Goal: Task Accomplishment & Management: Manage account settings

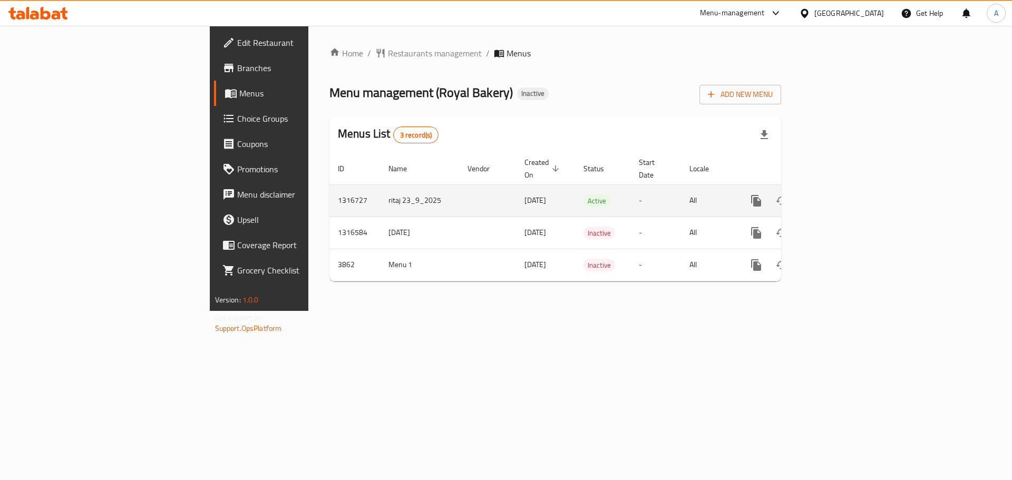
click at [839, 194] on icon "enhanced table" at bounding box center [832, 200] width 13 height 13
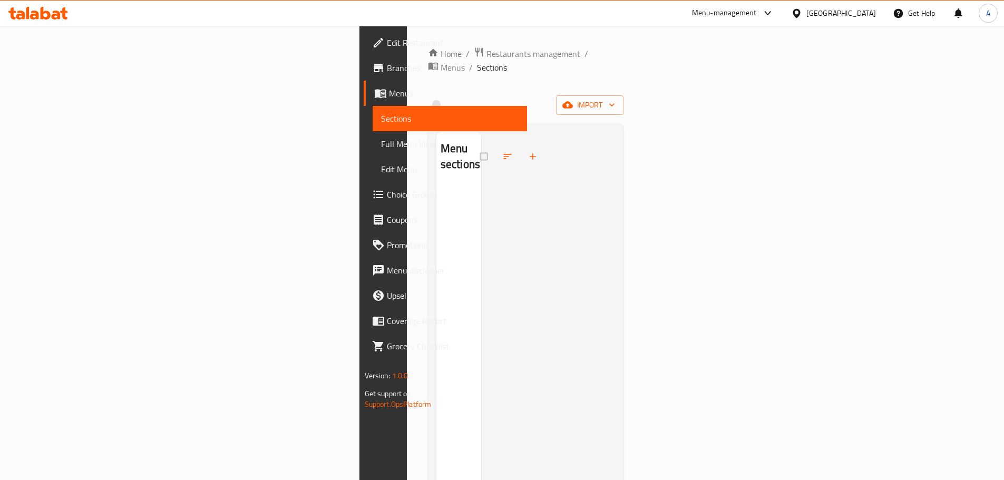
click at [428, 52] on ol "Home / Restaurants management / Menus / Sections" at bounding box center [526, 60] width 196 height 27
click at [441, 61] on span "Menus" at bounding box center [453, 67] width 24 height 13
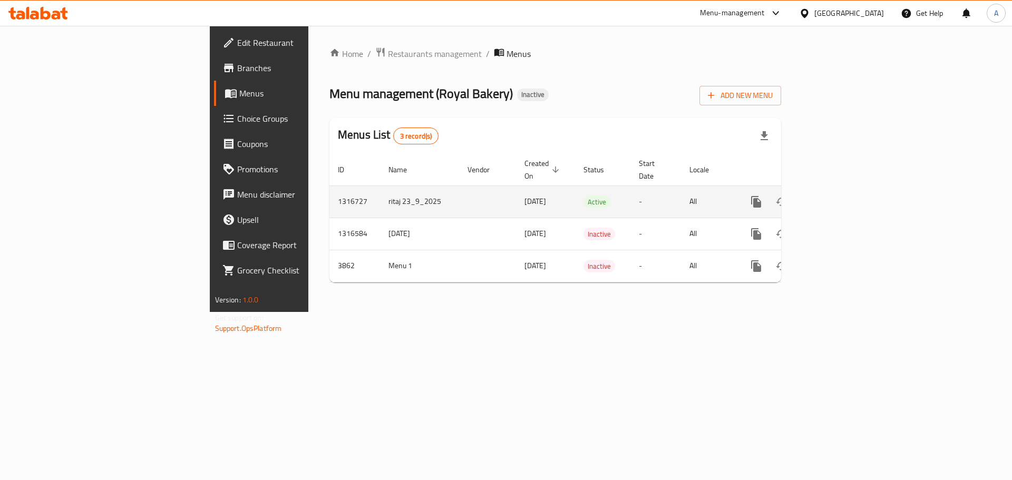
click at [839, 196] on icon "enhanced table" at bounding box center [832, 202] width 13 height 13
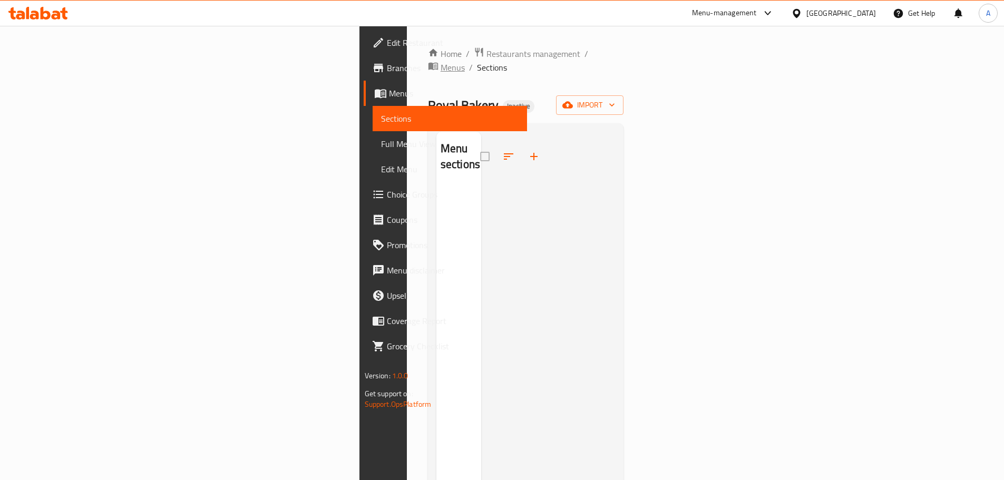
click at [441, 61] on span "Menus" at bounding box center [453, 67] width 24 height 13
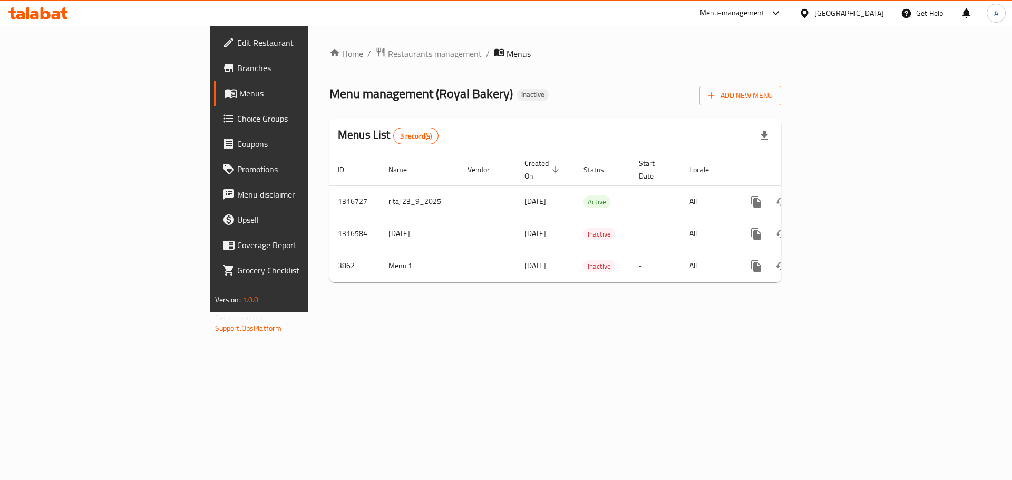
click at [705, 312] on div "Home / Restaurants management / Menus Menu management ( Royal Bakery ) Inactive…" at bounding box center [555, 169] width 494 height 286
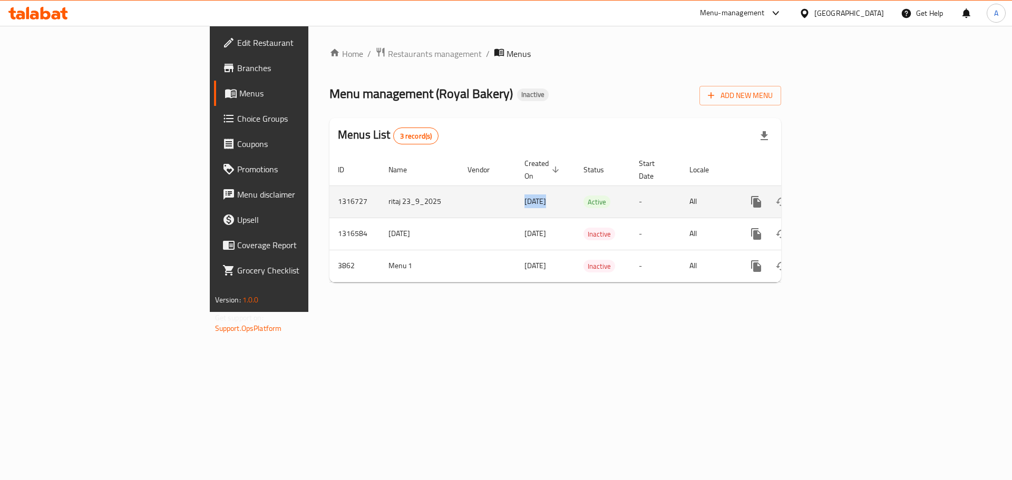
drag, startPoint x: 380, startPoint y: 186, endPoint x: 411, endPoint y: 198, distance: 33.2
click at [516, 193] on td "[DATE]" at bounding box center [545, 202] width 59 height 32
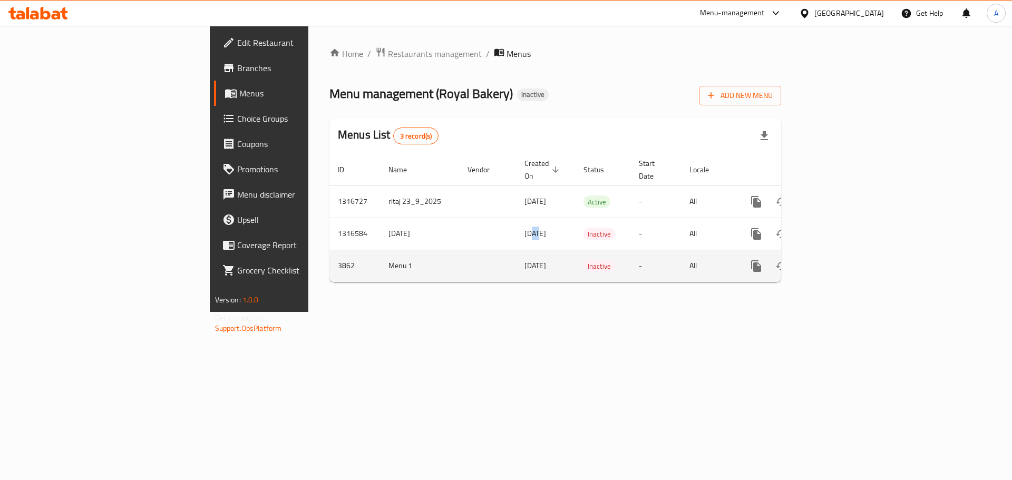
drag, startPoint x: 396, startPoint y: 219, endPoint x: 388, endPoint y: 255, distance: 37.3
click at [516, 229] on td "[DATE]" at bounding box center [545, 234] width 59 height 32
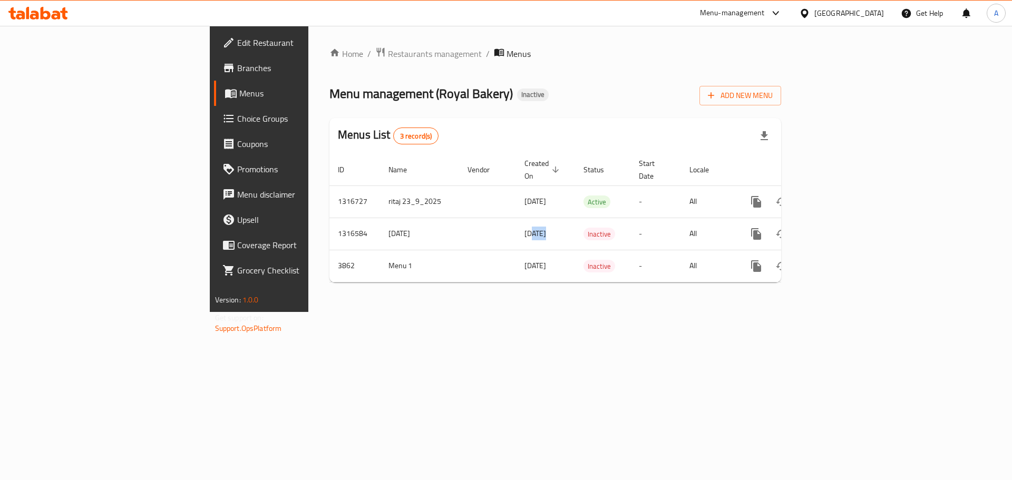
drag, startPoint x: 377, startPoint y: 256, endPoint x: 455, endPoint y: 277, distance: 80.3
click at [516, 268] on td "[DATE]" at bounding box center [545, 266] width 59 height 32
click at [463, 312] on div "Home / Restaurants management / Menus Menu management ( Royal Bakery ) Inactive…" at bounding box center [555, 169] width 494 height 286
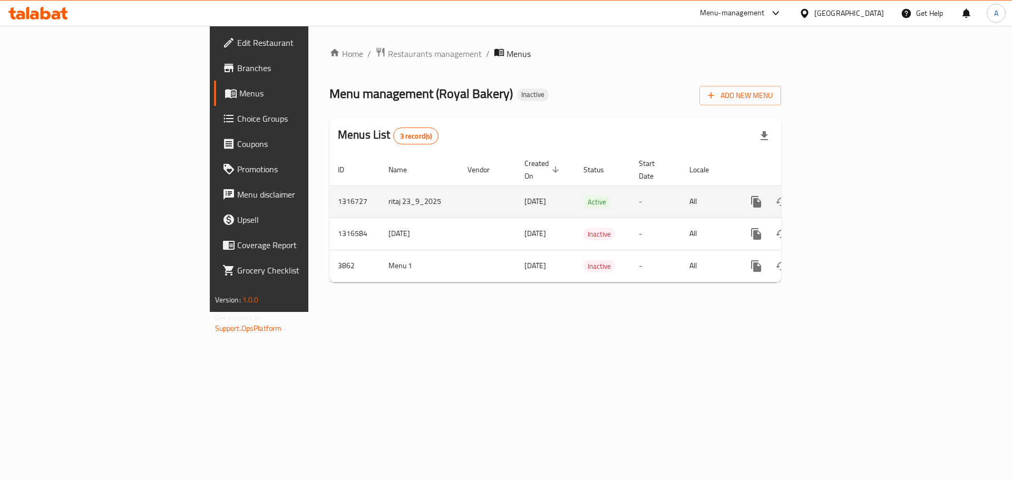
click at [837, 197] on icon "enhanced table" at bounding box center [831, 201] width 9 height 9
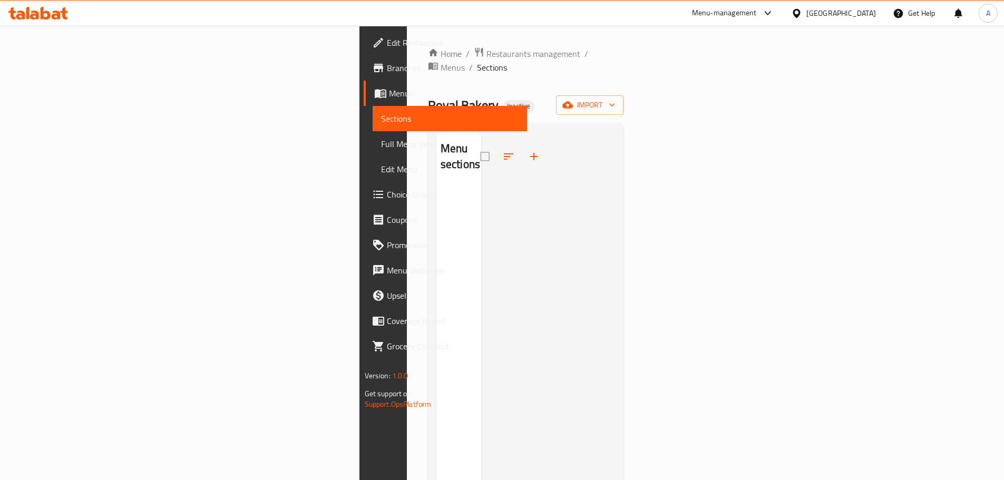
click at [624, 69] on div "Home / Restaurants management / Menus / Sections Royal Bakery Inactive import M…" at bounding box center [526, 333] width 196 height 573
click at [484, 96] on div "Royal Bakery Inactive import" at bounding box center [526, 105] width 196 height 20
click at [441, 61] on span "Menus" at bounding box center [453, 67] width 24 height 13
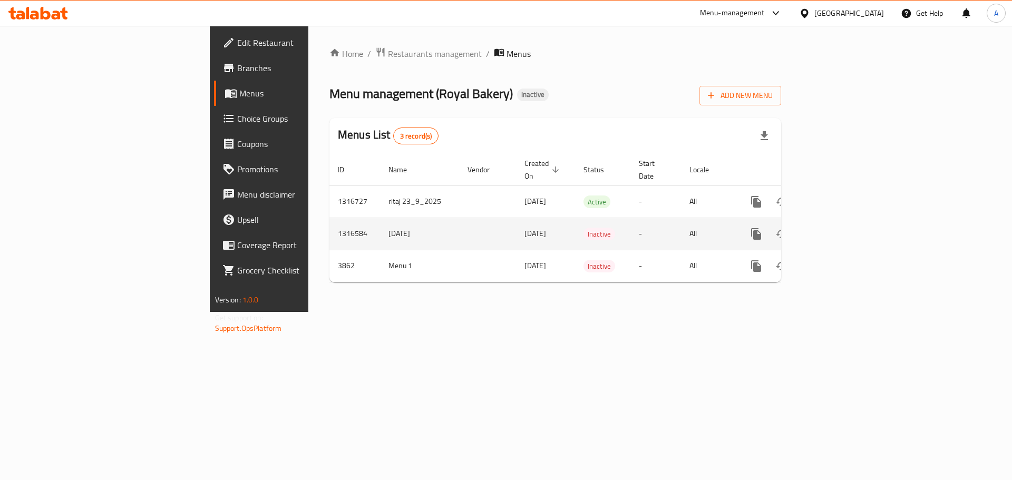
drag, startPoint x: 358, startPoint y: 195, endPoint x: 505, endPoint y: 221, distance: 149.8
click at [498, 207] on tbody "1316727 ritaj 23_9_2025 10/10/2025 Active - All 1316584 9/10/2025 09/10/2025 In…" at bounding box center [591, 234] width 524 height 96
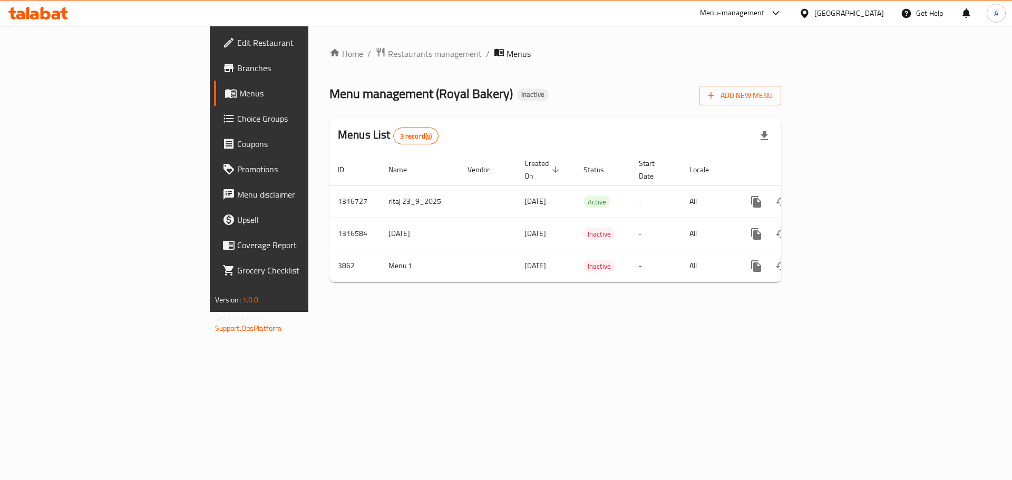
click at [540, 312] on div "Home / Restaurants management / Menus Menu management ( Royal Bakery ) Inactive…" at bounding box center [555, 169] width 494 height 286
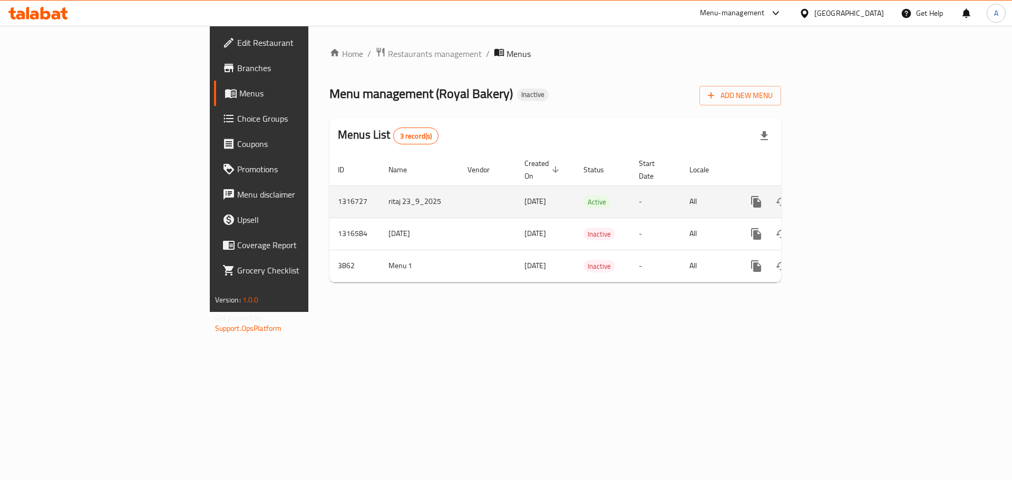
click at [837, 197] on icon "enhanced table" at bounding box center [831, 201] width 9 height 9
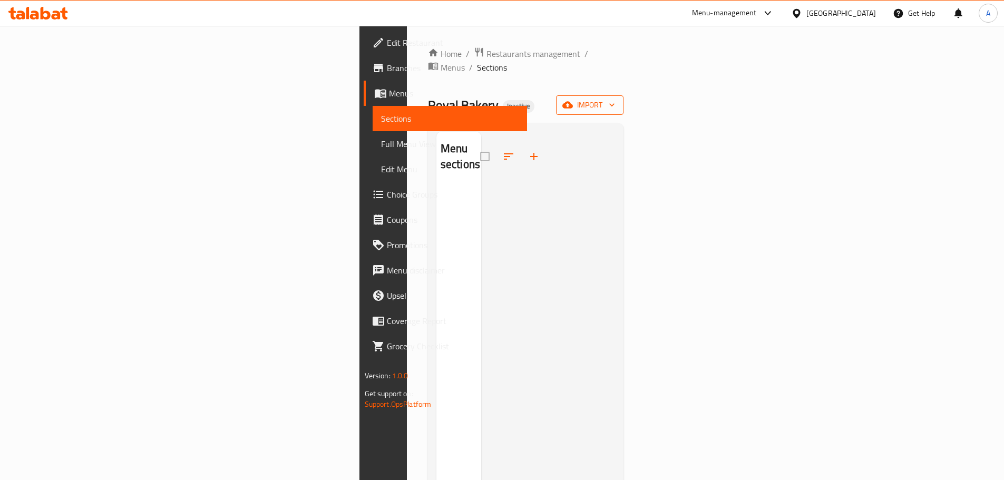
click at [573, 102] on icon "button" at bounding box center [567, 105] width 11 height 7
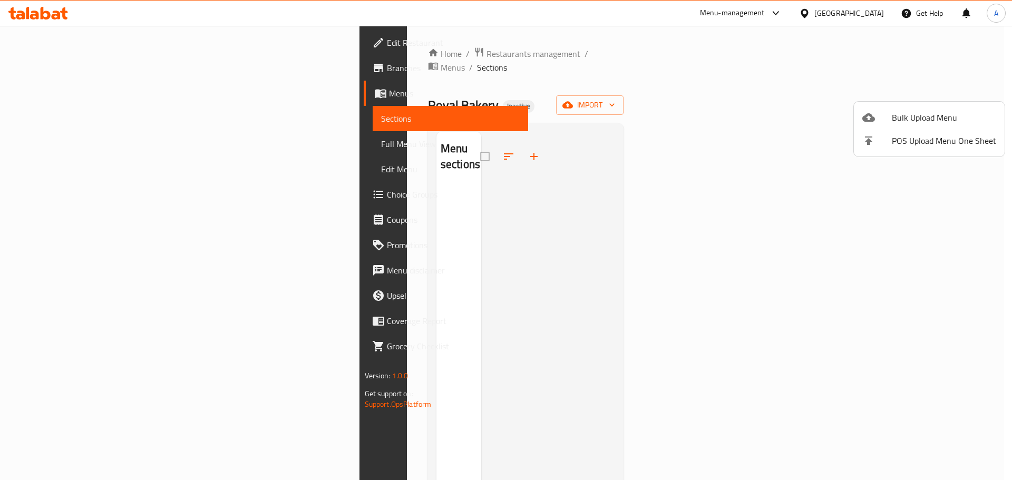
click at [703, 83] on div at bounding box center [506, 240] width 1012 height 480
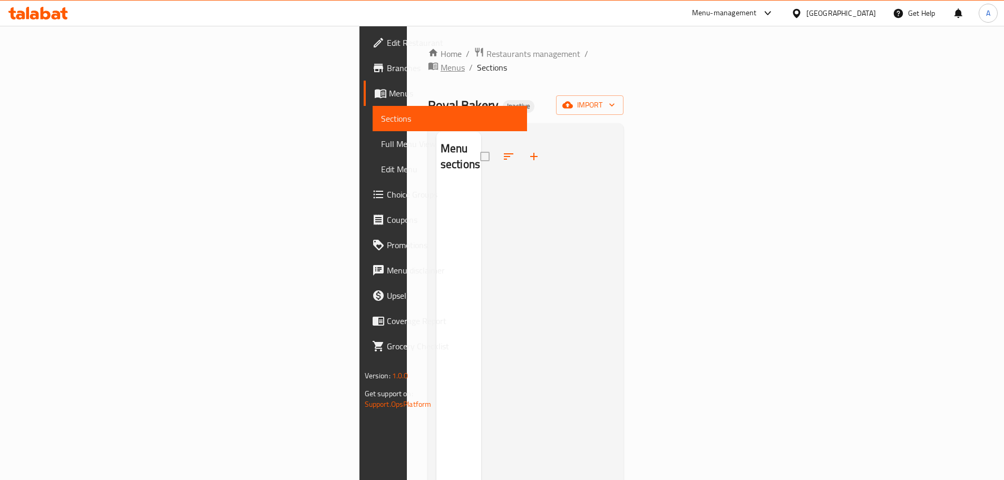
click at [441, 61] on span "Menus" at bounding box center [453, 67] width 24 height 13
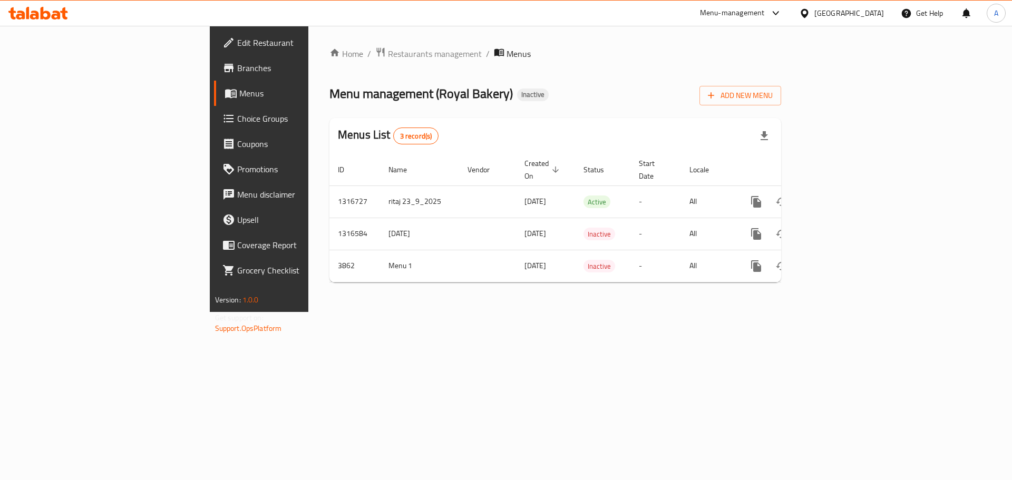
drag, startPoint x: 512, startPoint y: 53, endPoint x: 332, endPoint y: 157, distance: 207.8
click at [512, 53] on ol "Home / Restaurants management / Menus" at bounding box center [555, 54] width 452 height 14
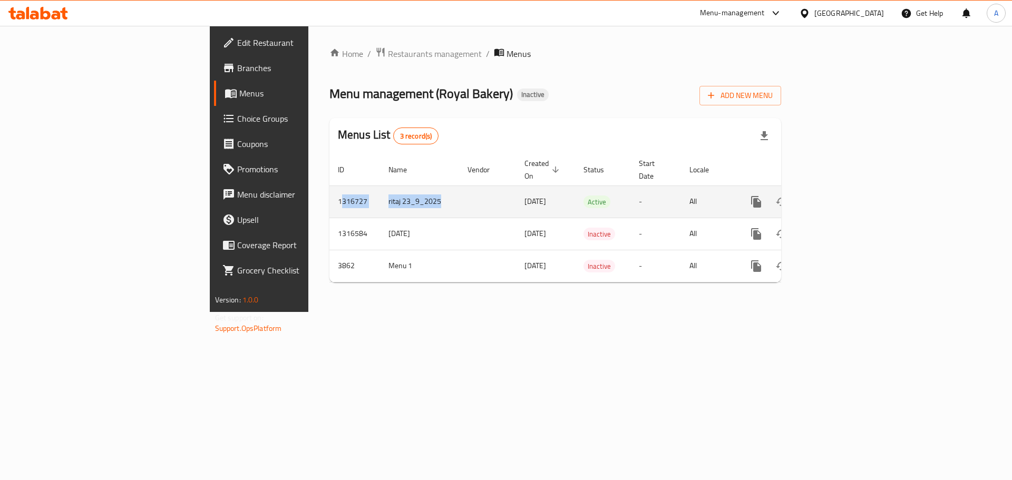
drag, startPoint x: 403, startPoint y: 183, endPoint x: 457, endPoint y: 157, distance: 59.6
click at [407, 186] on tr "1316727 ritaj 23_9_2025 [DATE] Active - All" at bounding box center [591, 202] width 524 height 32
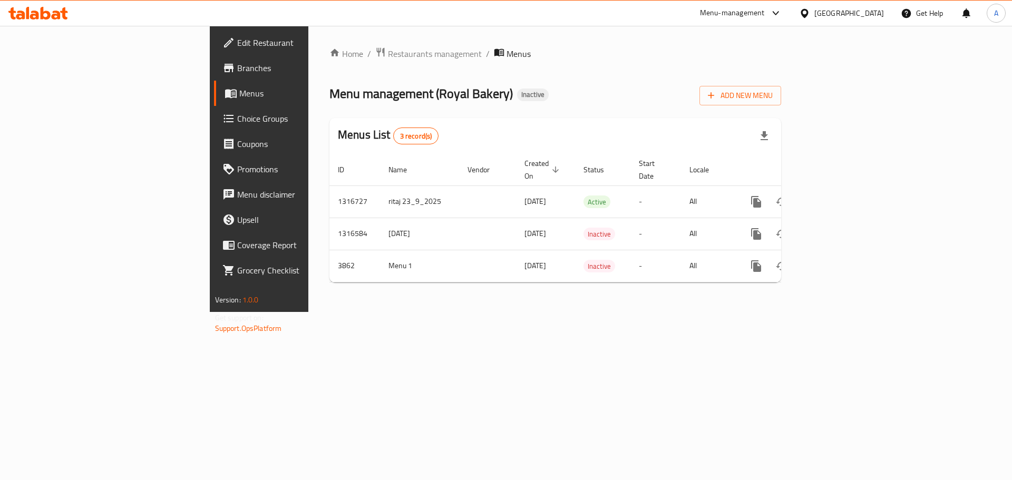
click at [528, 100] on div "Menu management ( Royal Bakery ) Inactive Add New Menu" at bounding box center [555, 94] width 452 height 24
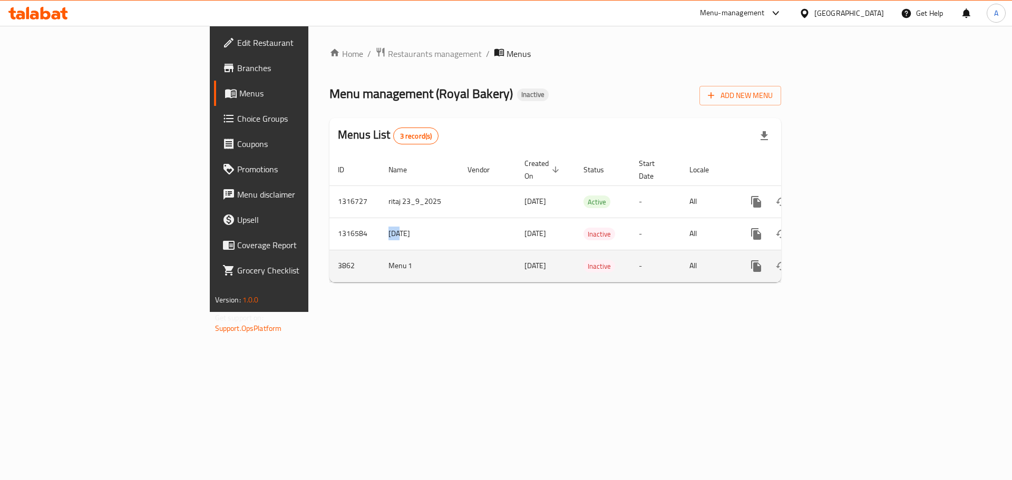
click at [329, 233] on tr "1316584 [DATE] [DATE] Inactive - All" at bounding box center [591, 234] width 524 height 32
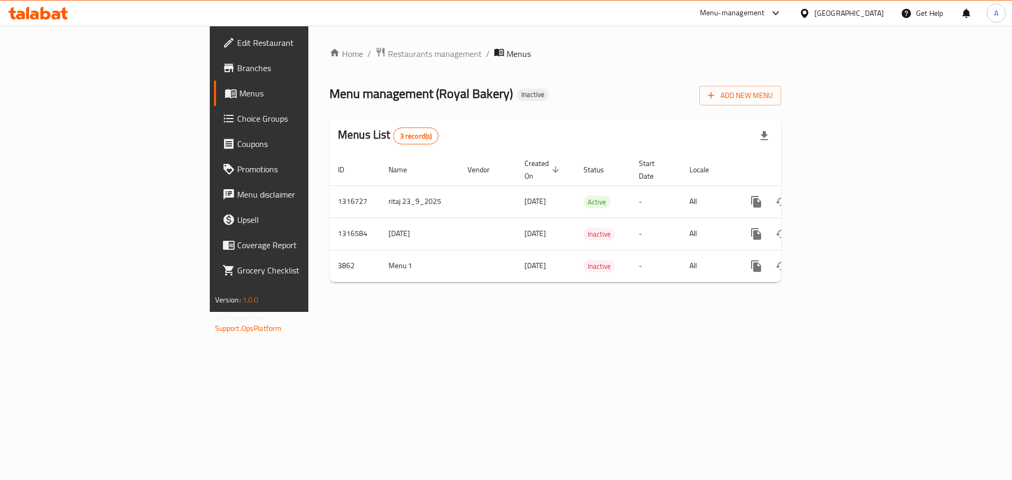
drag, startPoint x: 436, startPoint y: 323, endPoint x: 1010, endPoint y: 198, distance: 586.9
click at [437, 312] on div "Home / Restaurants management / Menus Menu management ( Royal Bakery ) Inactive…" at bounding box center [555, 169] width 494 height 286
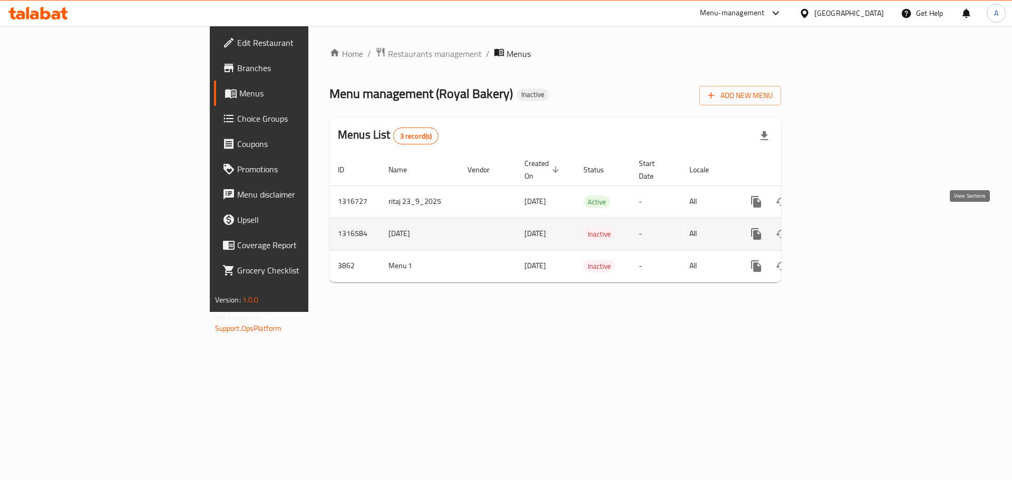
click at [839, 228] on icon "enhanced table" at bounding box center [832, 234] width 13 height 13
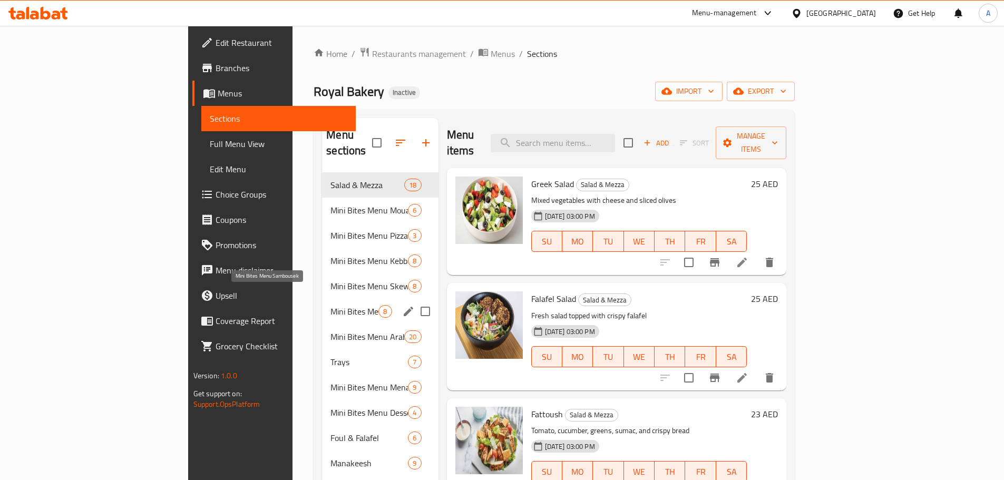
click at [330, 305] on span "Mini Bites Menu Sambousek" at bounding box center [354, 311] width 48 height 13
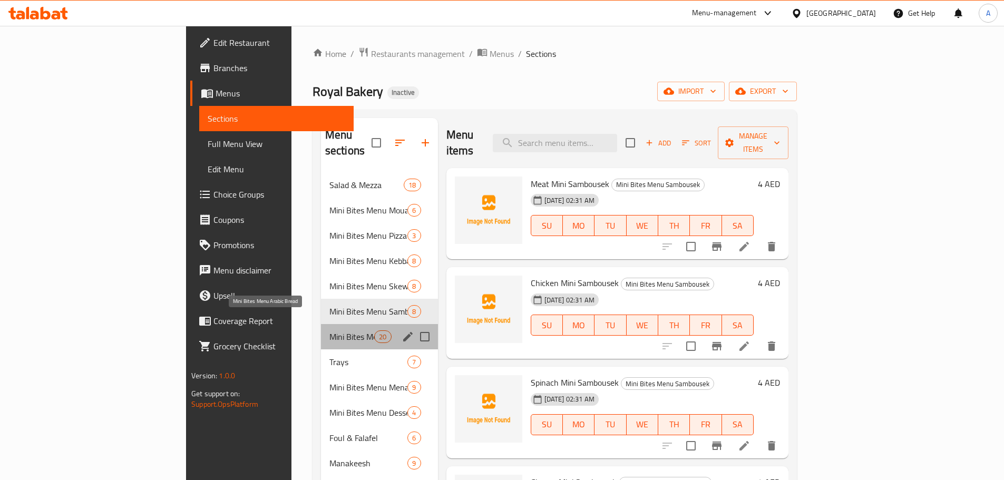
click at [329, 330] on span "Mini Bites Menu Arabic Bread" at bounding box center [351, 336] width 45 height 13
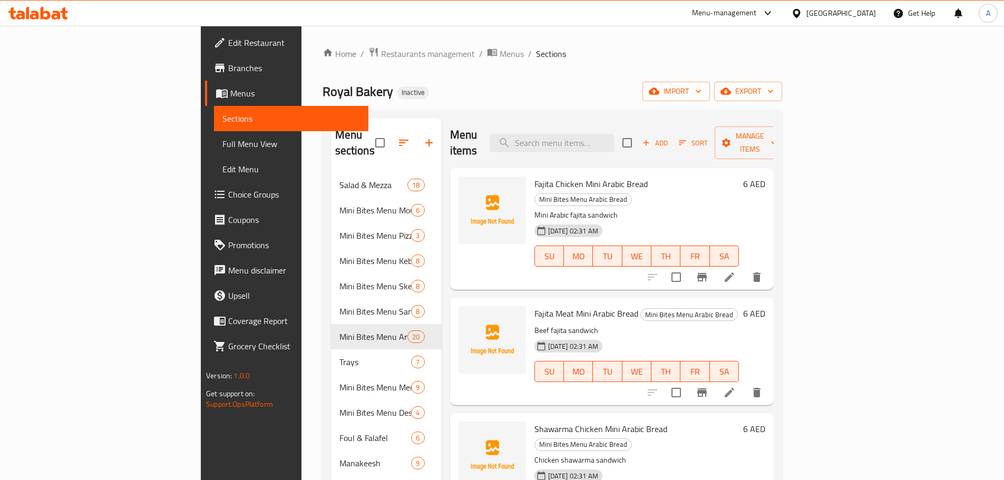
click at [549, 96] on div "Royal Bakery Inactive import export" at bounding box center [553, 92] width 460 height 20
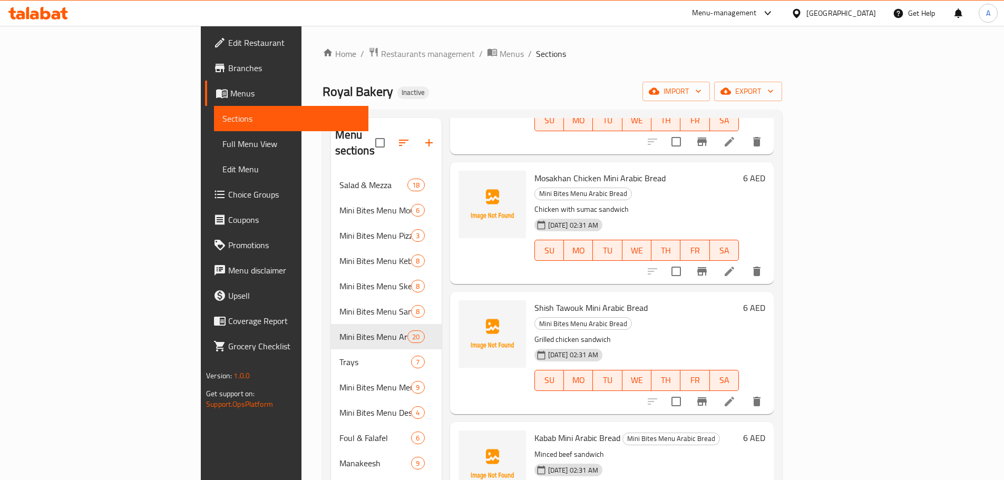
scroll to position [527, 0]
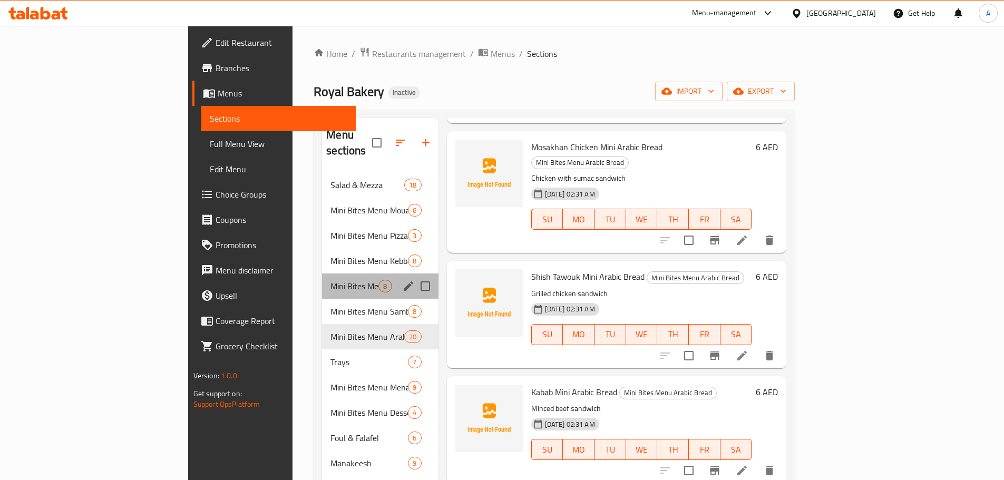
click at [322, 280] on div "Mini Bites Menu Skewers 8" at bounding box center [380, 286] width 116 height 25
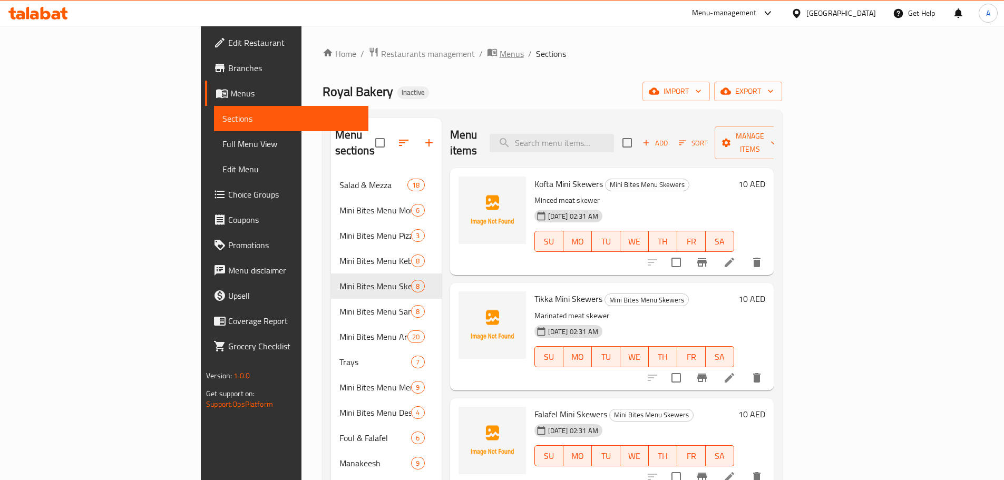
click at [500, 55] on span "Menus" at bounding box center [512, 53] width 24 height 13
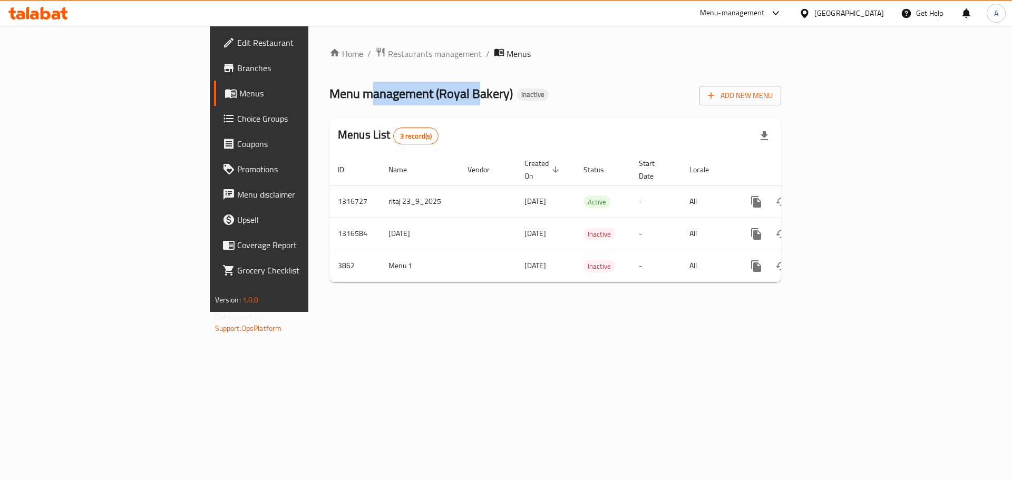
drag, startPoint x: 274, startPoint y: 98, endPoint x: 404, endPoint y: 111, distance: 130.8
click at [356, 106] on div "Home / Restaurants management / Menus Menu management ( Royal Bakery ) Inactive…" at bounding box center [555, 169] width 452 height 244
click at [562, 106] on div "Home / Restaurants management / Menus Menu management ( Royal Bakery ) Inactive…" at bounding box center [555, 169] width 452 height 244
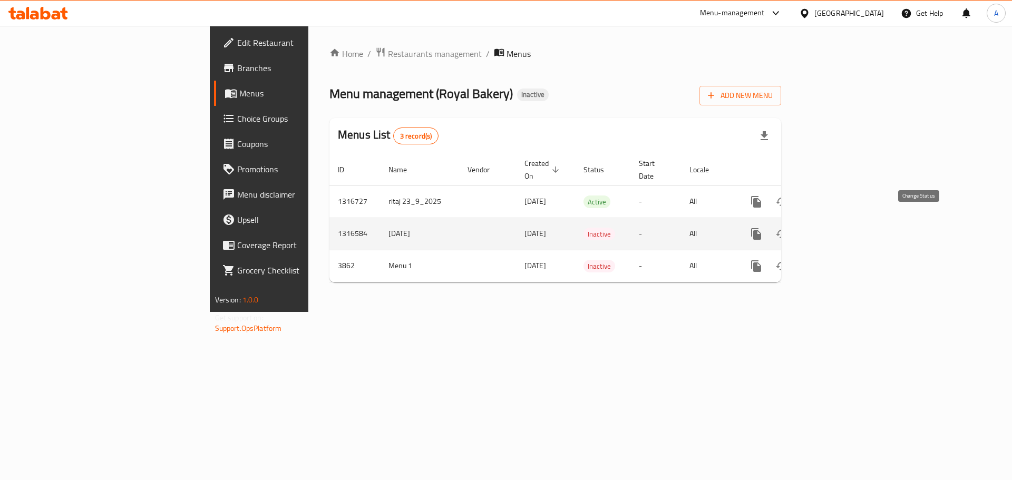
click at [788, 228] on icon "enhanced table" at bounding box center [781, 234] width 13 height 13
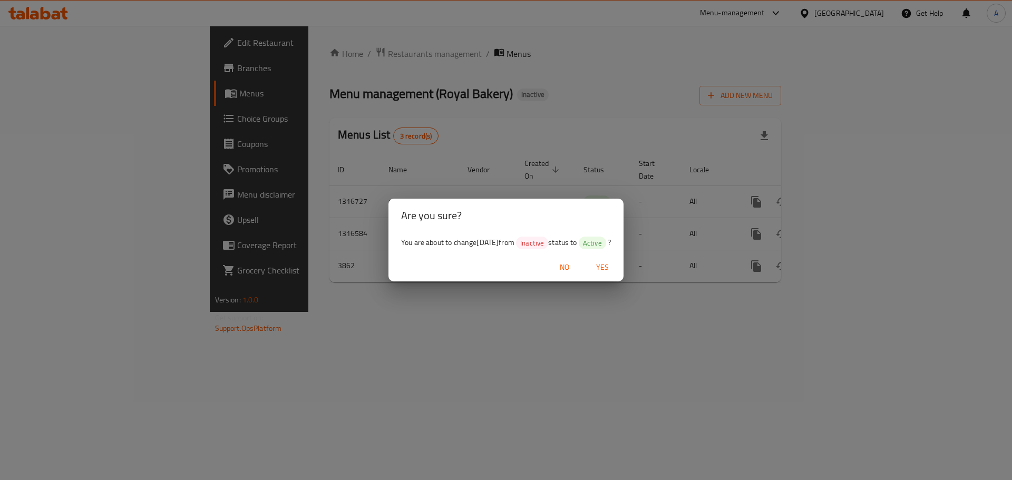
click at [572, 267] on span "No" at bounding box center [564, 267] width 25 height 13
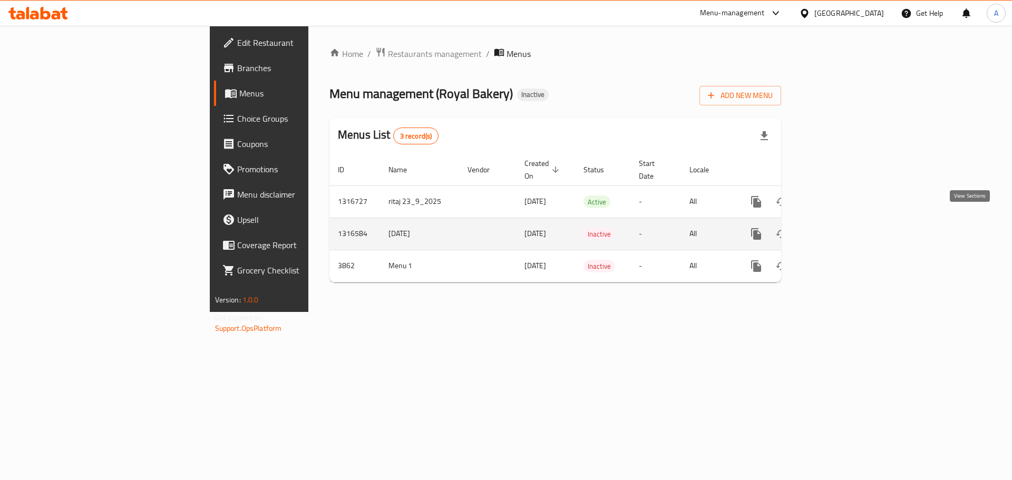
click at [845, 221] on link "enhanced table" at bounding box center [832, 233] width 25 height 25
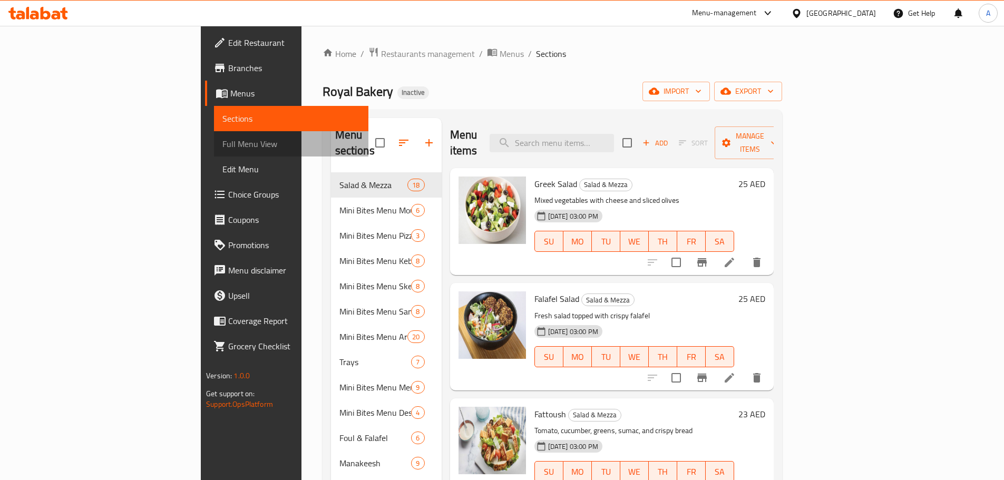
click at [222, 139] on span "Full Menu View" at bounding box center [291, 144] width 138 height 13
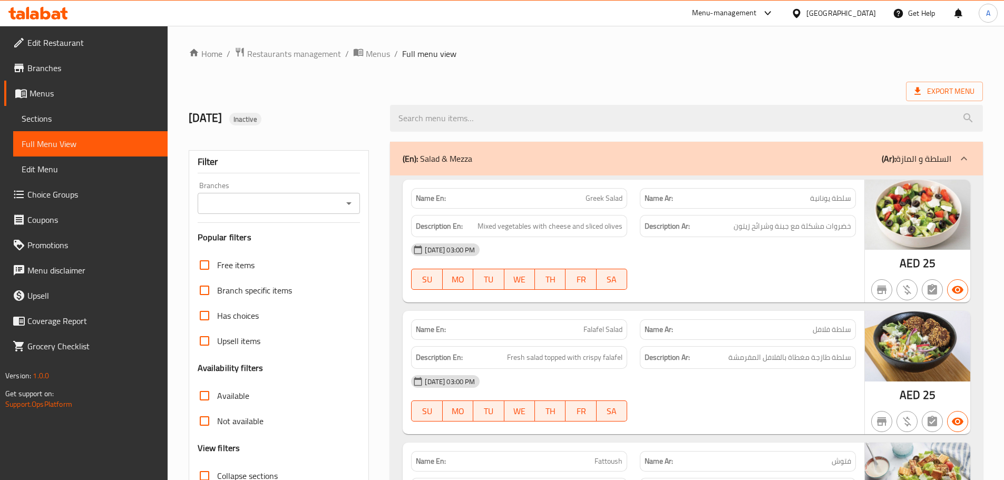
scroll to position [158, 0]
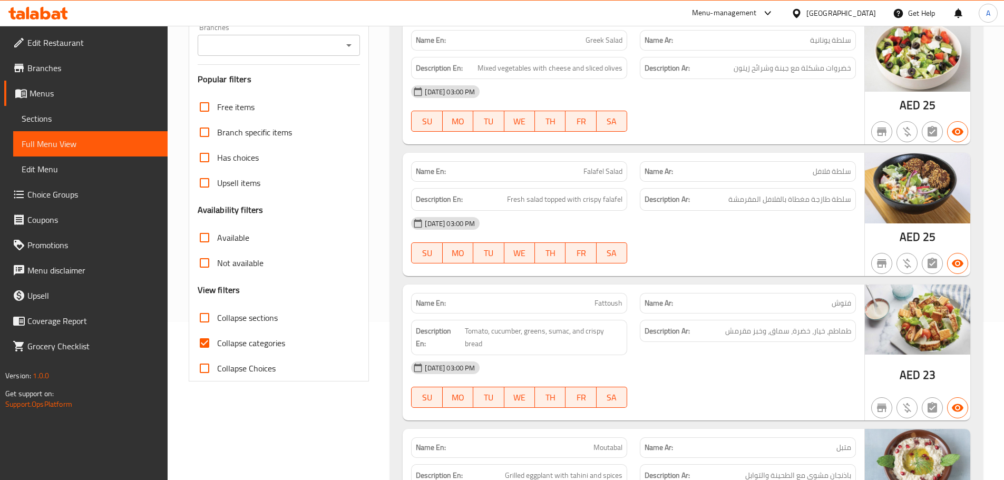
click at [209, 341] on input "Collapse categories" at bounding box center [204, 342] width 25 height 25
checkbox input "false"
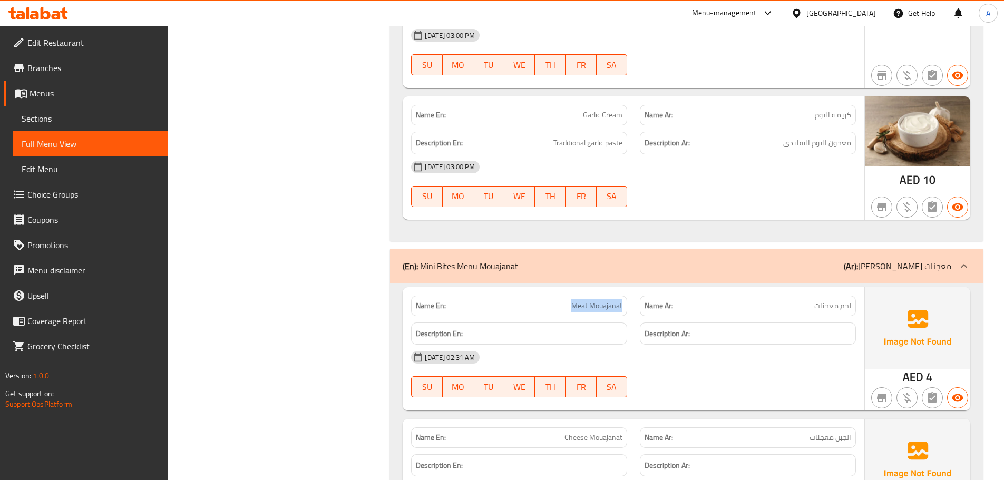
drag, startPoint x: 619, startPoint y: 282, endPoint x: 648, endPoint y: 323, distance: 50.2
click at [625, 296] on div "Name En: Meat Mouajanat" at bounding box center [519, 306] width 216 height 21
click at [648, 345] on div "10-10-2025 02:31 AM" at bounding box center [633, 357] width 457 height 25
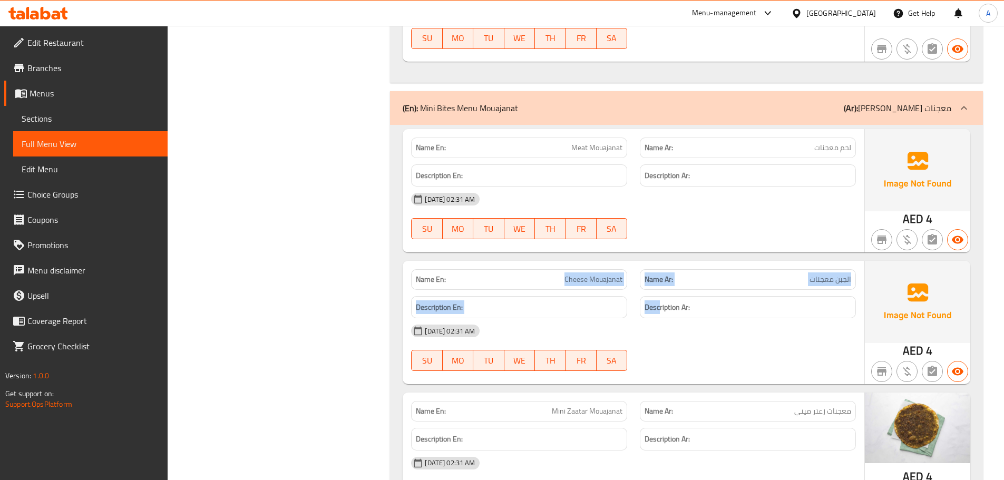
drag, startPoint x: 540, startPoint y: 250, endPoint x: 687, endPoint y: 303, distance: 156.4
click at [674, 280] on div "Name En: Cheese Mouajanat Name Ar: الجبن معجنات Description En: Description Ar:…" at bounding box center [634, 322] width 462 height 123
click at [692, 318] on div "10-10-2025 02:31 AM" at bounding box center [633, 330] width 457 height 25
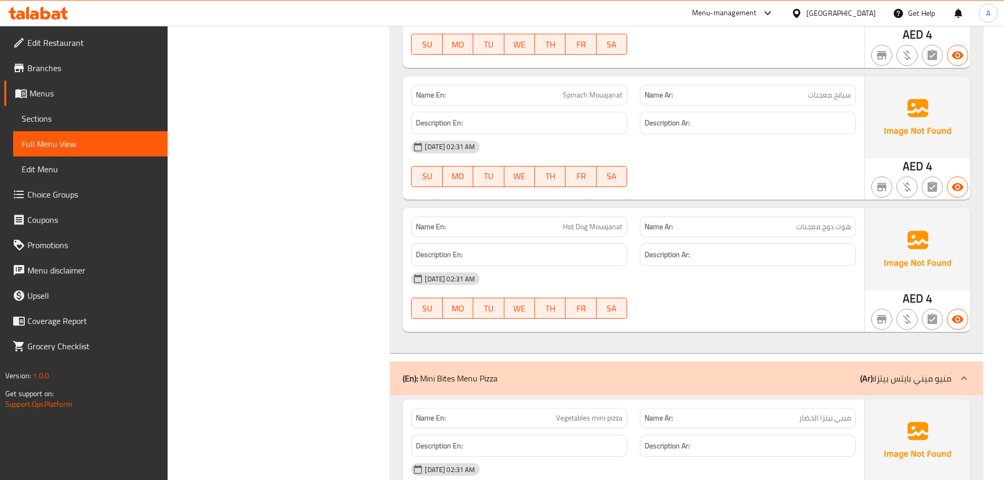
scroll to position [4833, 0]
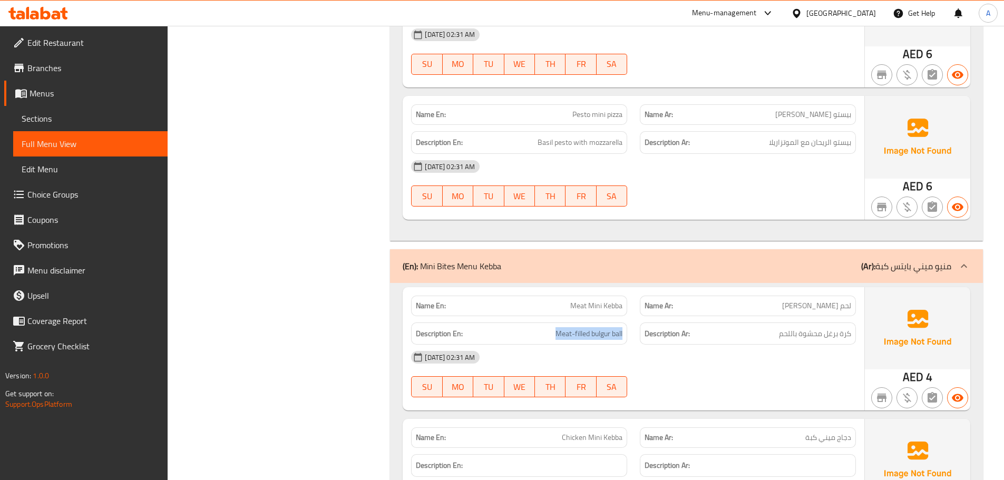
drag, startPoint x: 597, startPoint y: 293, endPoint x: 705, endPoint y: 344, distance: 119.8
click at [665, 316] on div "Description En: Meat-filled bulgur ball Description Ar: كرة برغل محشوة باللحم" at bounding box center [633, 333] width 457 height 35
drag, startPoint x: 710, startPoint y: 350, endPoint x: 612, endPoint y: 318, distance: 102.5
click at [698, 348] on div "10-10-2025 02:31 AM SU MO TU WE TH FR SA" at bounding box center [633, 374] width 457 height 59
drag, startPoint x: 533, startPoint y: 273, endPoint x: 650, endPoint y: 301, distance: 120.9
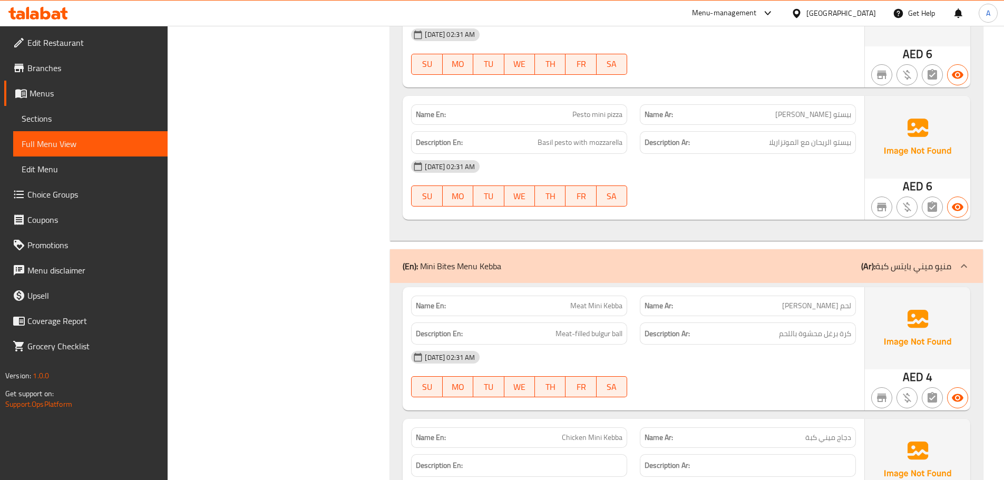
click at [638, 296] on div "Name En: Meat Mini Kebba Name Ar: لحم ميني كبة Description En: Meat-filled bulg…" at bounding box center [634, 348] width 462 height 123
click at [656, 327] on strong "Description Ar:" at bounding box center [667, 333] width 45 height 13
drag, startPoint x: 821, startPoint y: 278, endPoint x: 804, endPoint y: 284, distance: 18.3
click at [808, 300] on span "لحم ميني كبة" at bounding box center [816, 305] width 69 height 11
drag, startPoint x: 842, startPoint y: 311, endPoint x: 753, endPoint y: 313, distance: 89.1
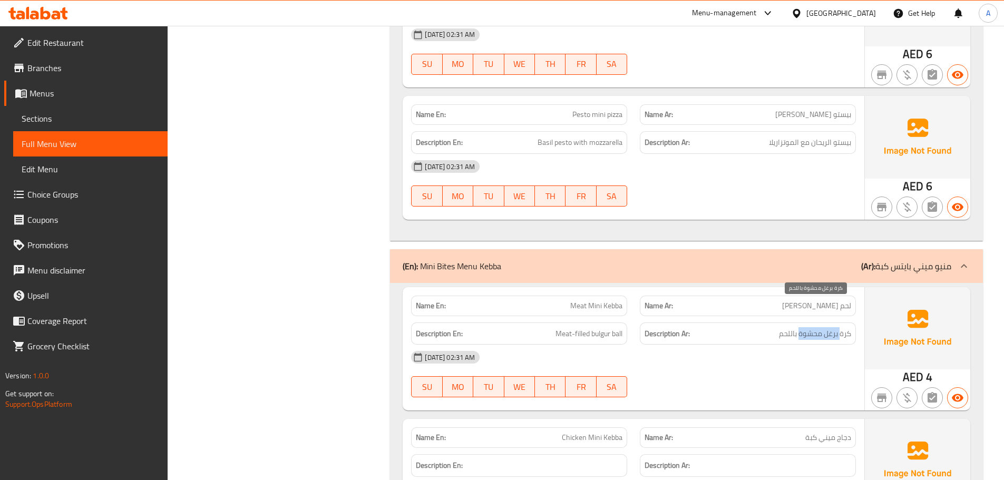
click at [793, 327] on span "كرة برغل محشوة باللحم" at bounding box center [815, 333] width 72 height 13
click at [666, 330] on div "Name En: Meat Mini Kebba Name Ar: لحم ميني كبة Description En: Meat-filled bulg…" at bounding box center [634, 348] width 462 height 123
click at [706, 345] on div "10-10-2025 02:31 AM" at bounding box center [633, 357] width 457 height 25
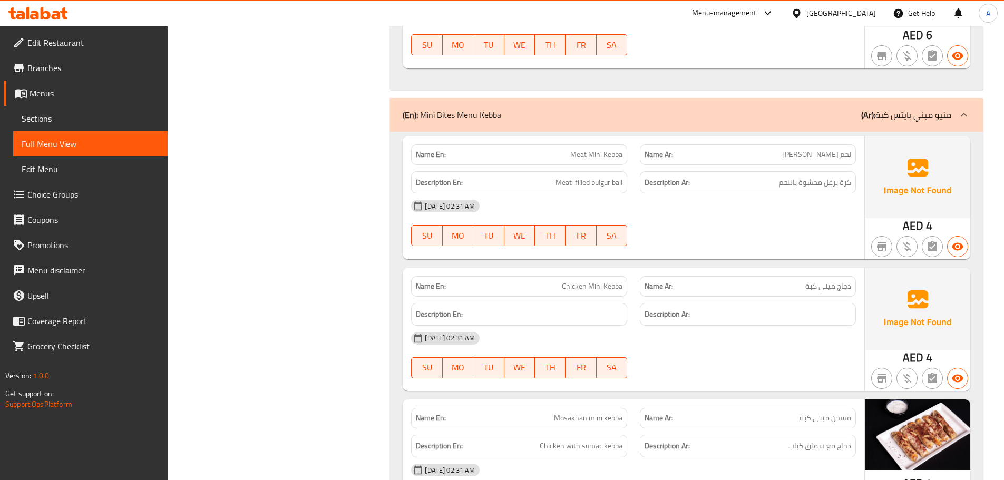
scroll to position [5097, 0]
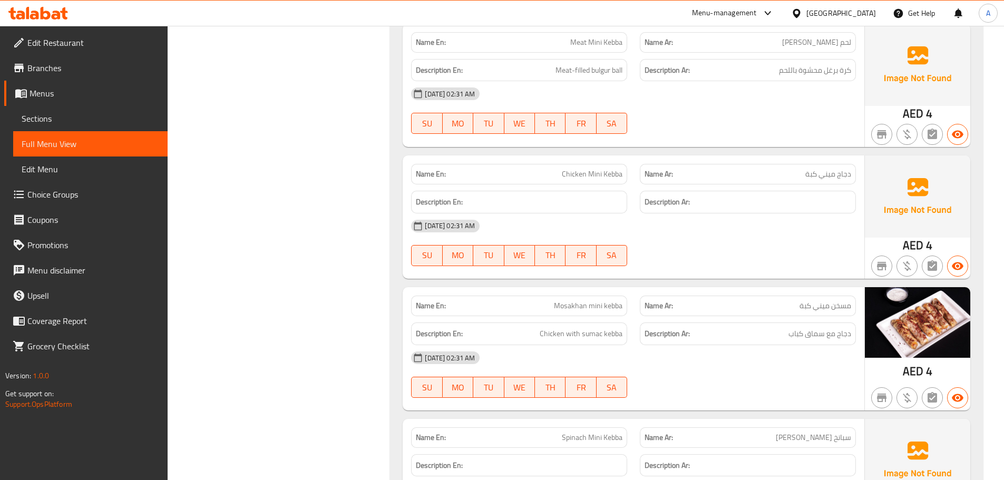
drag, startPoint x: 556, startPoint y: 146, endPoint x: 734, endPoint y: 190, distance: 183.6
click at [700, 174] on div "Name En: Chicken Mini Kebba Name Ar: دجاج ميني كبة Description En: Description …" at bounding box center [634, 216] width 462 height 123
drag, startPoint x: 756, startPoint y: 225, endPoint x: 849, endPoint y: 149, distance: 119.8
click at [761, 220] on div "10-10-2025 02:31 AM SU MO TU WE TH FR SA" at bounding box center [633, 242] width 457 height 59
drag, startPoint x: 847, startPoint y: 148, endPoint x: 803, endPoint y: 148, distance: 44.3
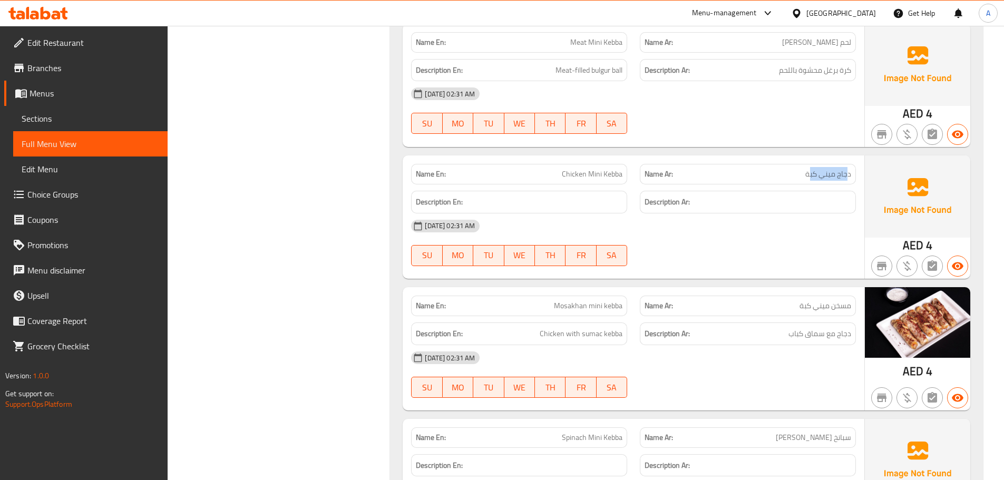
click at [807, 169] on span "دجاج ميني كبة" at bounding box center [828, 174] width 46 height 11
drag, startPoint x: 564, startPoint y: 152, endPoint x: 640, endPoint y: 167, distance: 77.2
click at [636, 165] on div "Name En: Chicken Mini Kebba Name Ar: دجاج ميني كبة Description En: Description …" at bounding box center [634, 216] width 462 height 123
drag, startPoint x: 737, startPoint y: 230, endPoint x: 688, endPoint y: 213, distance: 51.8
click at [727, 229] on div "10-10-2025 02:31 AM SU MO TU WE TH FR SA" at bounding box center [633, 242] width 457 height 59
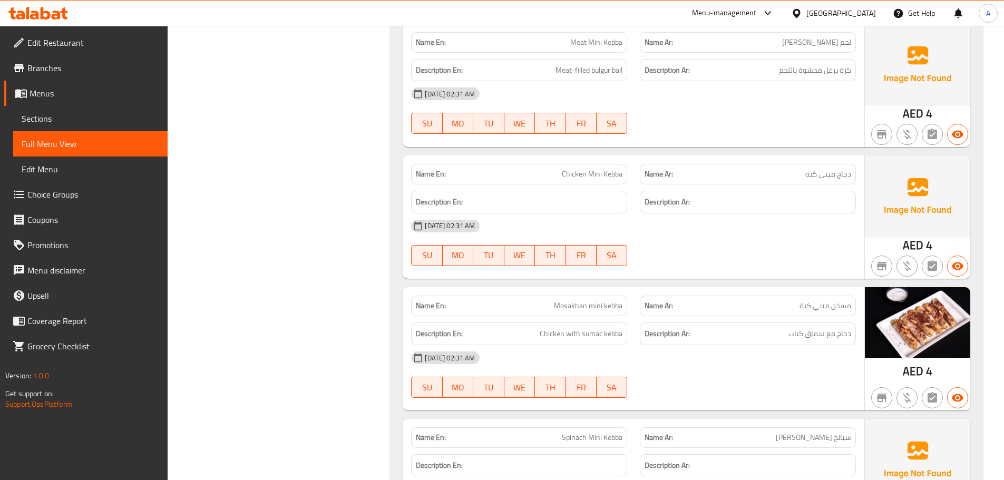
drag, startPoint x: 542, startPoint y: 142, endPoint x: 709, endPoint y: 198, distance: 176.7
click at [699, 187] on div "Name En: Chicken Mini Kebba Name Ar: دجاج ميني كبة Description En: Description …" at bounding box center [634, 216] width 462 height 123
click at [714, 215] on div "10-10-2025 02:31 AM SU MO TU WE TH FR SA" at bounding box center [633, 242] width 457 height 59
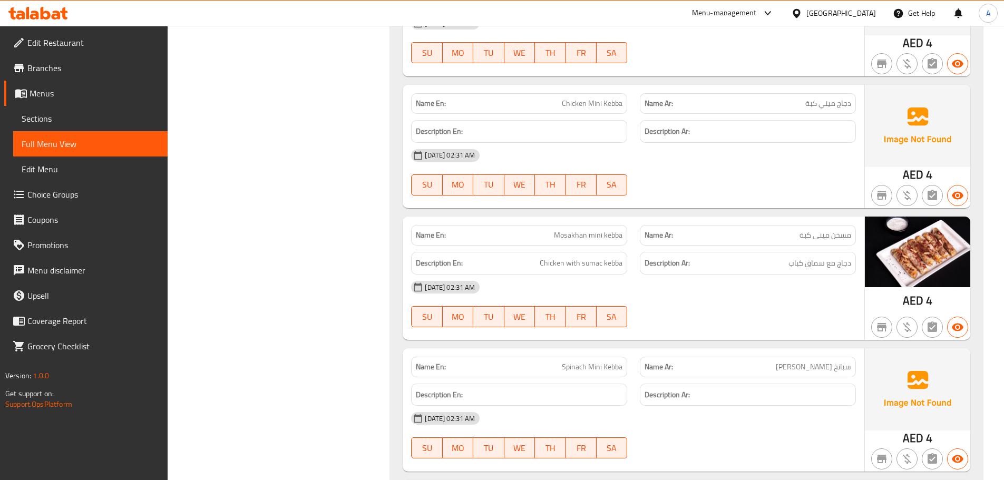
scroll to position [5255, 0]
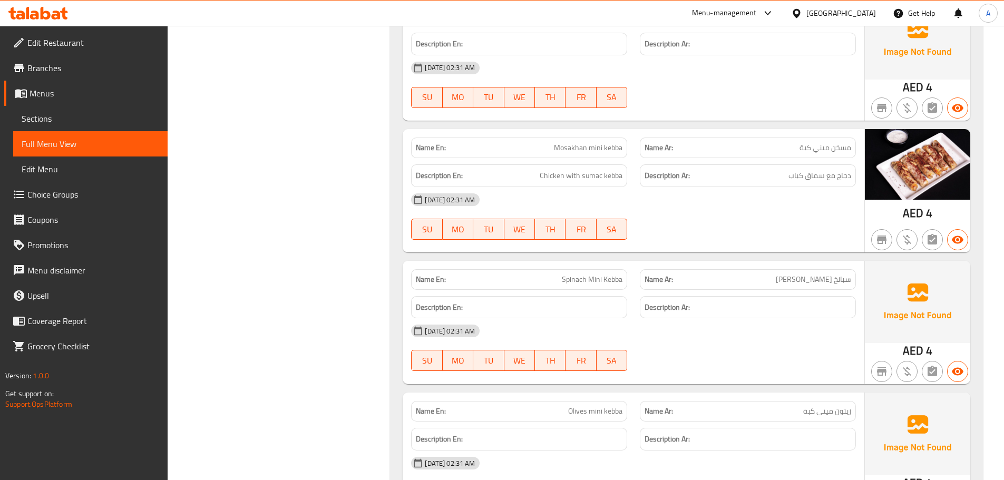
drag, startPoint x: 545, startPoint y: 111, endPoint x: 748, endPoint y: 187, distance: 216.8
click at [727, 163] on div "Name En: Mosakhan mini kebba Name Ar: مسخن ميني كبة Description En: Chicken wit…" at bounding box center [634, 190] width 462 height 123
click at [765, 233] on div at bounding box center [748, 239] width 229 height 13
drag, startPoint x: 844, startPoint y: 152, endPoint x: 767, endPoint y: 152, distance: 77.5
click at [769, 169] on h6 "Description Ar: دجاج مع سماق كباب" at bounding box center [748, 175] width 207 height 13
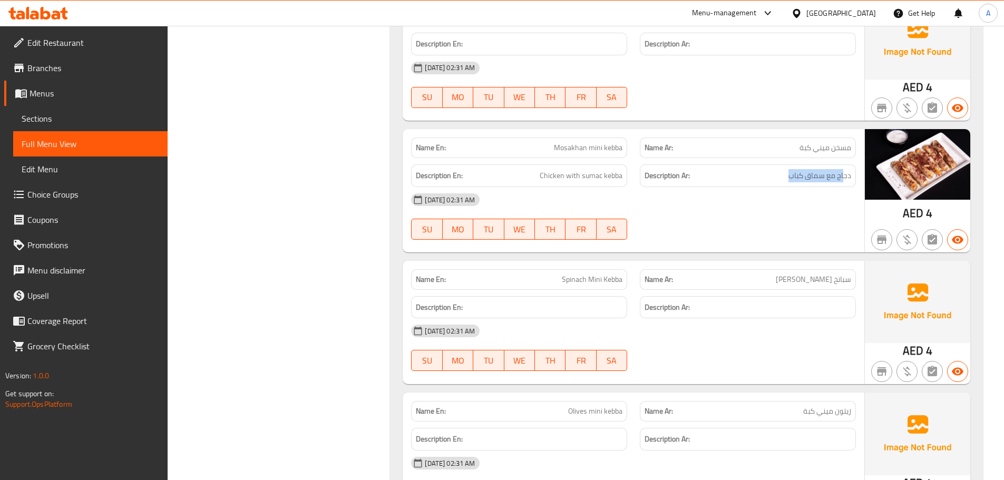
drag, startPoint x: 622, startPoint y: 154, endPoint x: 701, endPoint y: 166, distance: 79.5
click at [685, 160] on div "Description En: Chicken with sumac kebba Description Ar: دجاج مع سماق كباب" at bounding box center [633, 175] width 457 height 35
click at [713, 187] on div "10-10-2025 02:31 AM" at bounding box center [633, 199] width 457 height 25
drag, startPoint x: 566, startPoint y: 143, endPoint x: 739, endPoint y: 195, distance: 181.1
click at [630, 158] on div "Description En: Chicken with sumac kebba" at bounding box center [519, 175] width 229 height 35
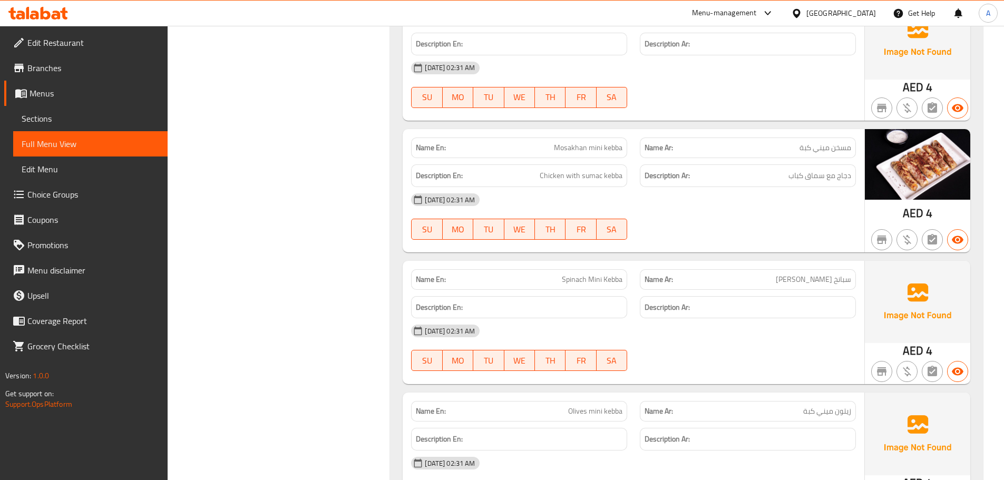
click at [739, 195] on div "10-10-2025 02:31 AM SU MO TU WE TH FR SA" at bounding box center [633, 216] width 457 height 59
click at [791, 169] on span "دجاج مع سماق كباب" at bounding box center [819, 175] width 63 height 13
click at [788, 191] on div "10-10-2025 02:31 AM SU MO TU WE TH FR SA" at bounding box center [633, 216] width 457 height 59
click at [574, 142] on span "Mosakhan mini kebba" at bounding box center [588, 147] width 69 height 11
drag, startPoint x: 574, startPoint y: 124, endPoint x: 620, endPoint y: 124, distance: 45.3
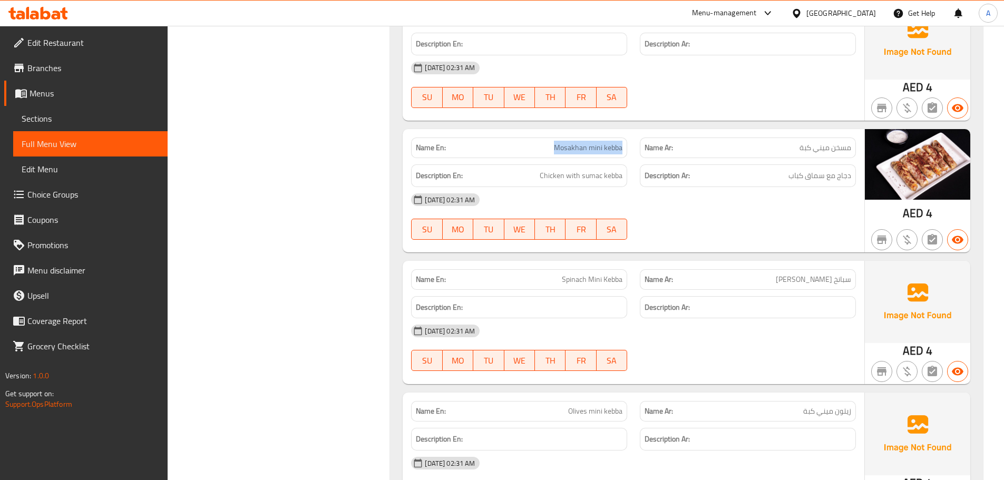
click at [620, 142] on span "Mosakhan mini kebba" at bounding box center [588, 147] width 69 height 11
copy span "Mosakhan mini kebba"
click at [729, 204] on div "10-10-2025 02:31 AM SU MO TU WE TH FR SA" at bounding box center [633, 216] width 457 height 59
click at [555, 142] on span "Mosakhan mini kebba" at bounding box center [588, 147] width 69 height 11
drag, startPoint x: 555, startPoint y: 121, endPoint x: 615, endPoint y: 122, distance: 59.6
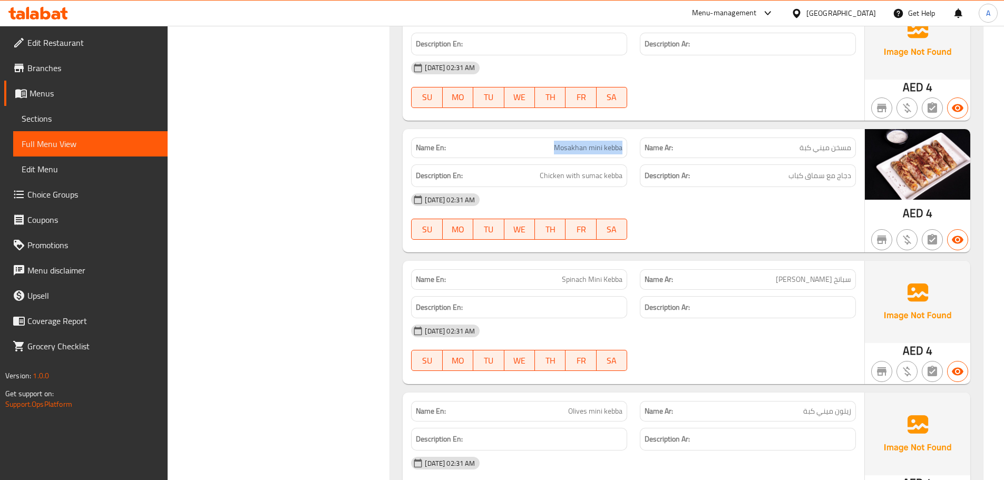
click at [615, 142] on span "Mosakhan mini kebba" at bounding box center [588, 147] width 69 height 11
copy span "Mosakhan mini kebba"
click at [52, 116] on span "Sections" at bounding box center [91, 118] width 138 height 13
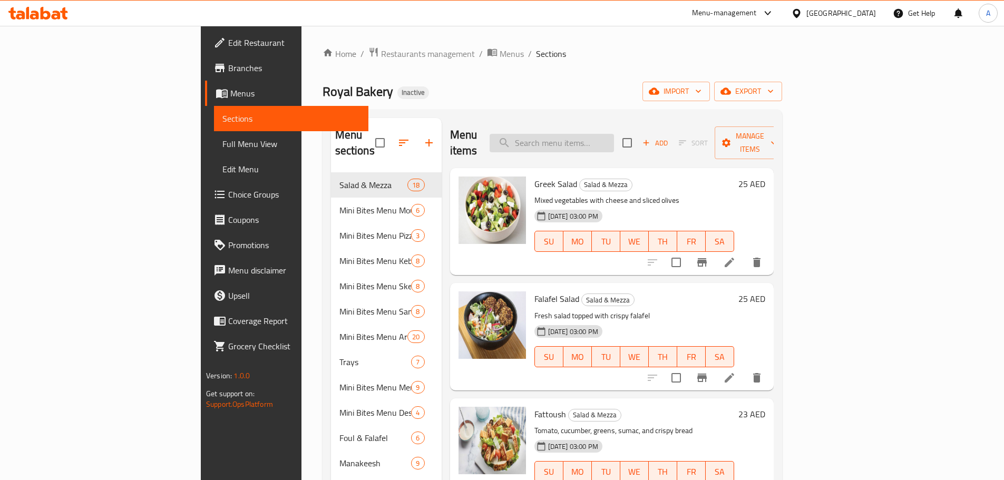
click at [614, 139] on input "search" at bounding box center [552, 143] width 124 height 18
paste input "Mosakhan mini kebba"
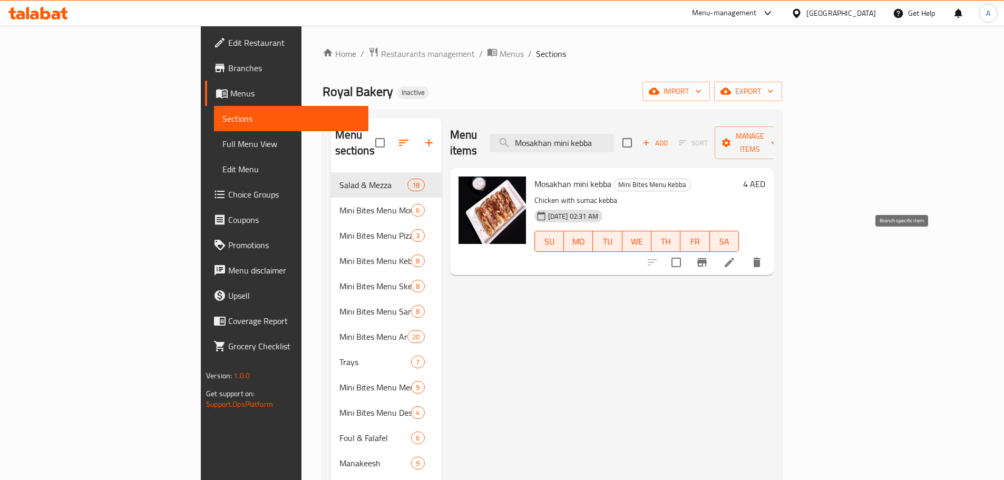
type input "Mosakhan mini kebba"
click at [744, 253] on li at bounding box center [730, 262] width 30 height 19
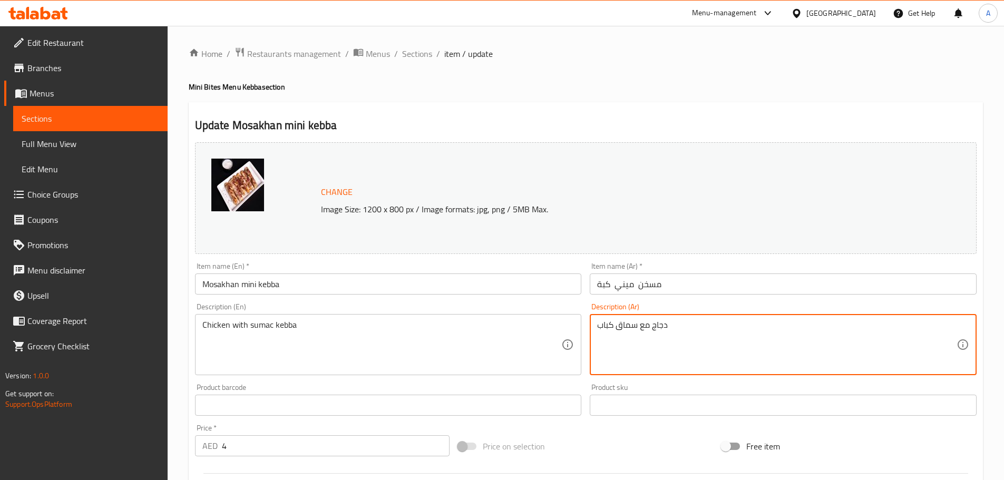
drag, startPoint x: 606, startPoint y: 322, endPoint x: 592, endPoint y: 322, distance: 13.7
type textarea "دجاج مع سماق كبه"
click at [693, 290] on input "مسخن ميني كبة" at bounding box center [783, 284] width 387 height 21
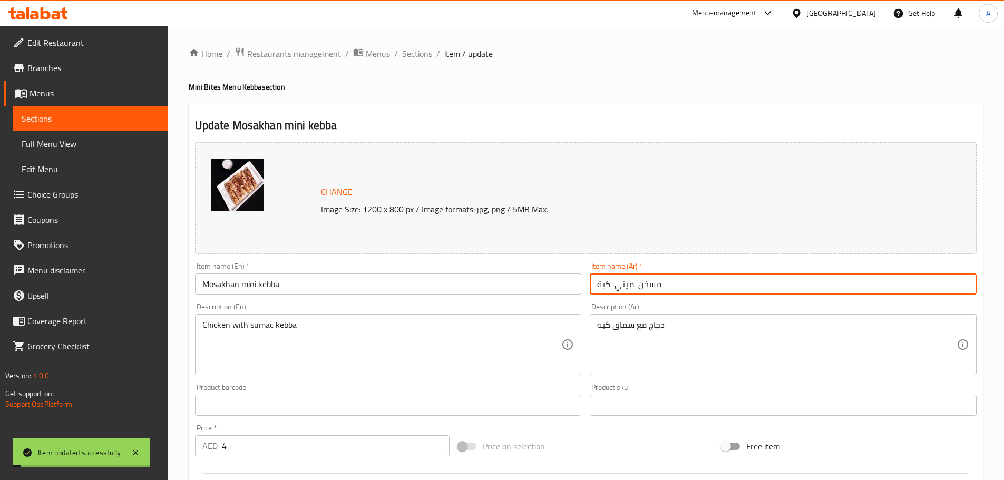
click at [84, 143] on span "Full Menu View" at bounding box center [91, 144] width 138 height 13
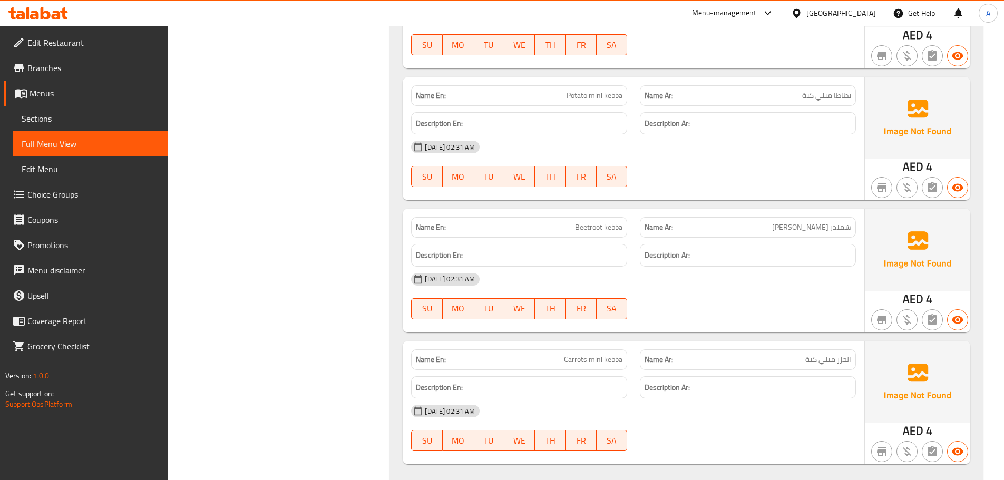
scroll to position [5029, 0]
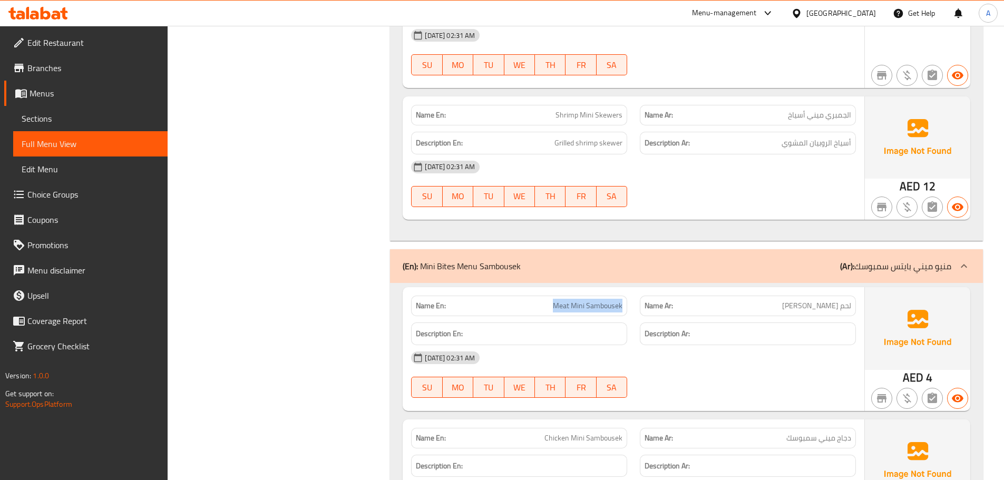
drag, startPoint x: 556, startPoint y: 288, endPoint x: 698, endPoint y: 299, distance: 142.7
click at [667, 292] on div "Name En: Meat Mini Sambousek Name Ar: لحم ميني سمبوسك Description En: Descripti…" at bounding box center [634, 348] width 462 height 123
click at [757, 345] on div "10-10-2025 02:31 AM" at bounding box center [633, 357] width 457 height 25
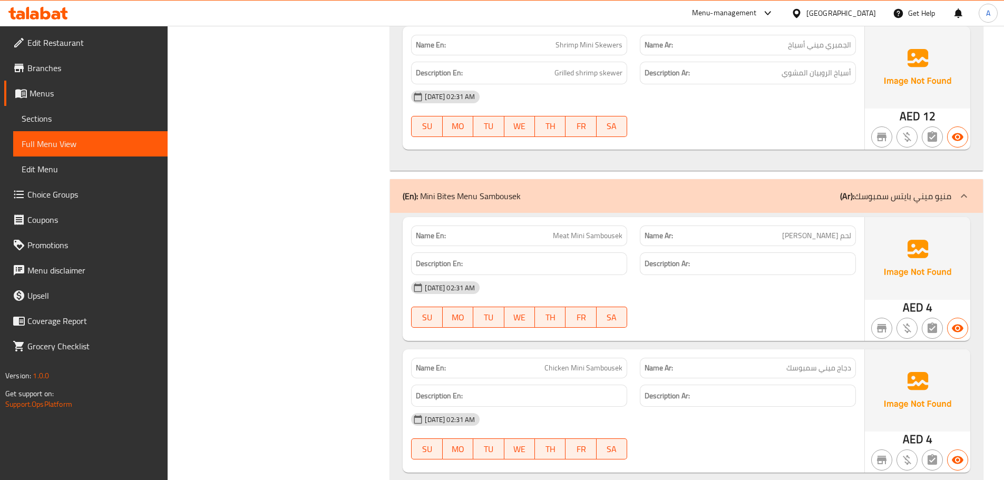
scroll to position [6424, 0]
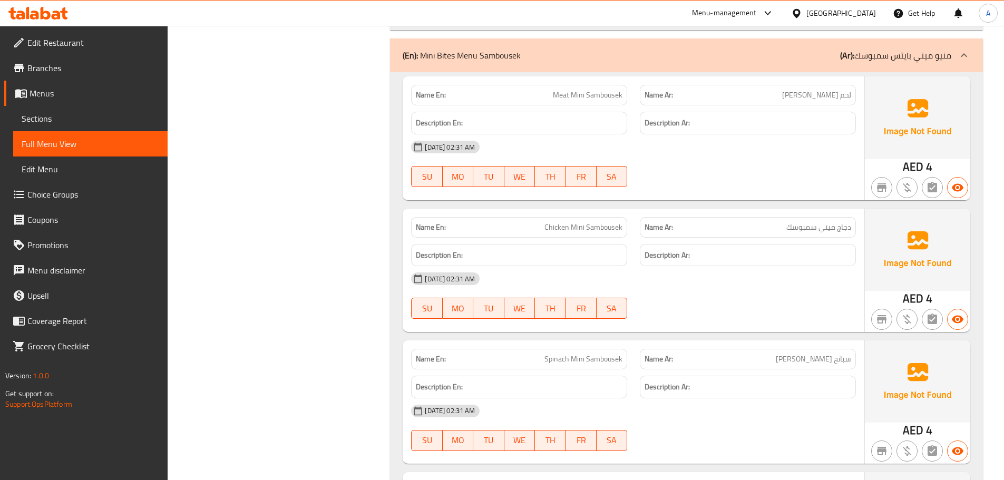
drag, startPoint x: 825, startPoint y: 200, endPoint x: 749, endPoint y: 256, distance: 94.4
click at [773, 217] on div "Name Ar: دجاج ميني سمبوسك" at bounding box center [748, 227] width 216 height 21
click at [744, 313] on div at bounding box center [748, 319] width 229 height 13
drag, startPoint x: 563, startPoint y: 203, endPoint x: 644, endPoint y: 229, distance: 84.5
click at [611, 217] on div "Name En: Chicken Mini Sambousek" at bounding box center [519, 227] width 216 height 21
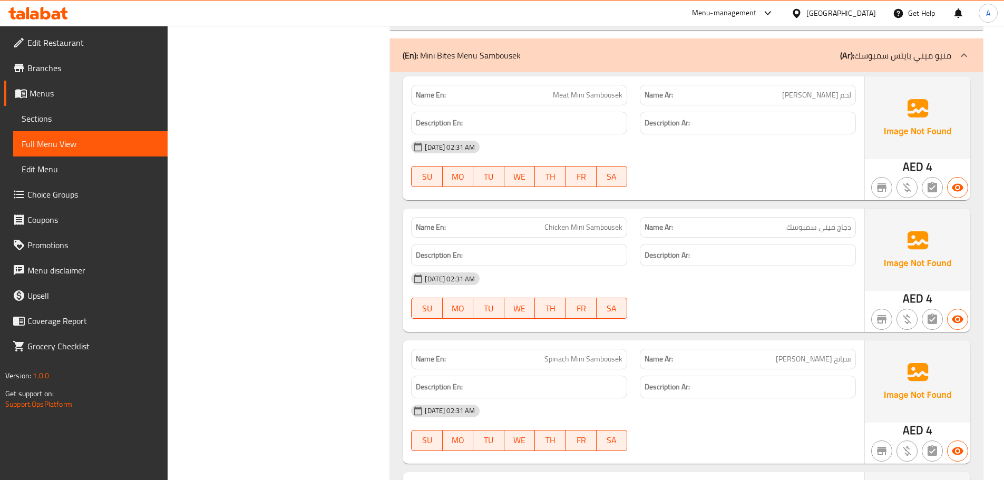
click at [714, 284] on div "10-10-2025 02:31 AM SU MO TU WE TH FR SA" at bounding box center [633, 295] width 457 height 59
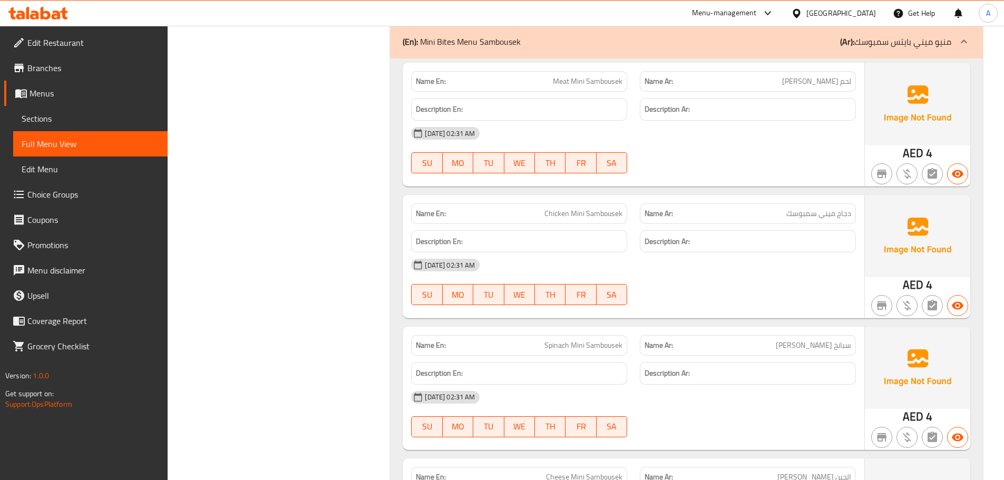
scroll to position [6477, 0]
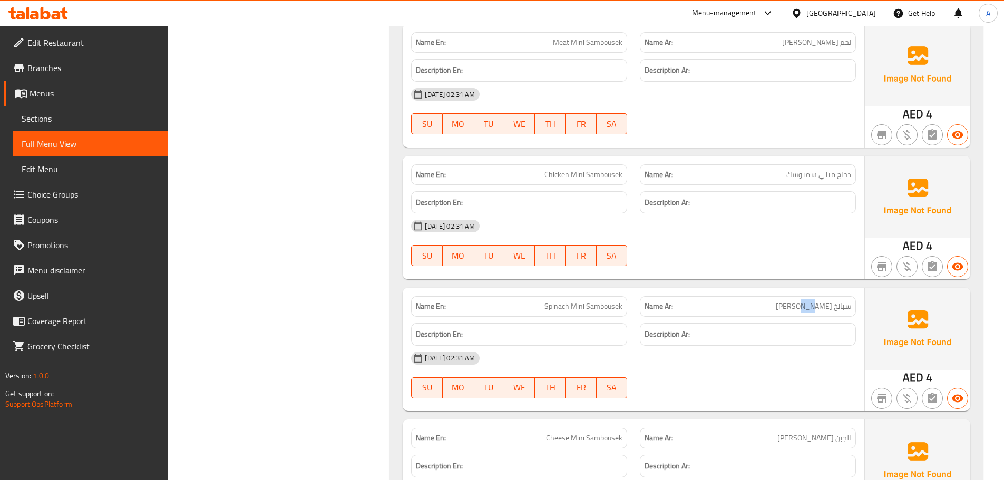
drag, startPoint x: 793, startPoint y: 281, endPoint x: 773, endPoint y: 277, distance: 20.4
click at [781, 301] on p "Name Ar: سبانخ ميني سمبوسك" at bounding box center [748, 306] width 207 height 11
click at [732, 222] on div "10-10-2025 02:31 AM SU MO TU WE TH FR SA" at bounding box center [633, 242] width 457 height 59
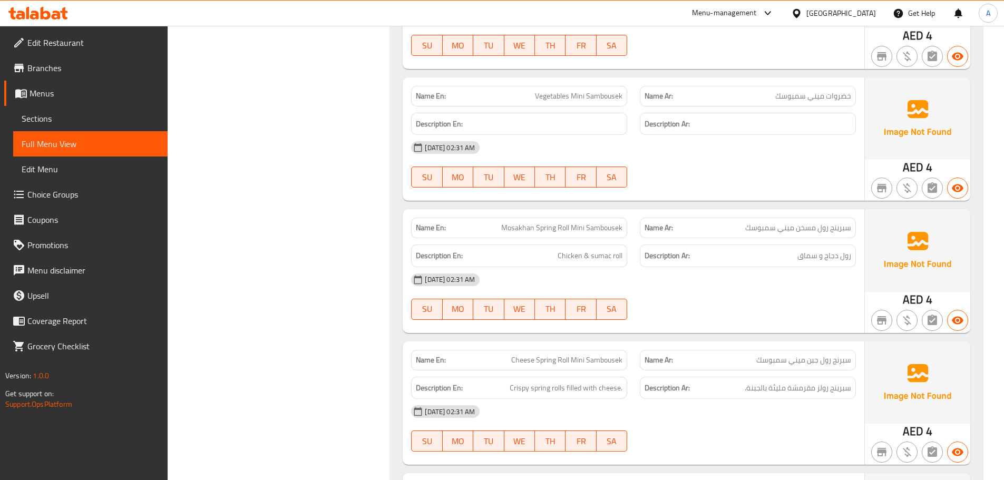
scroll to position [7162, 0]
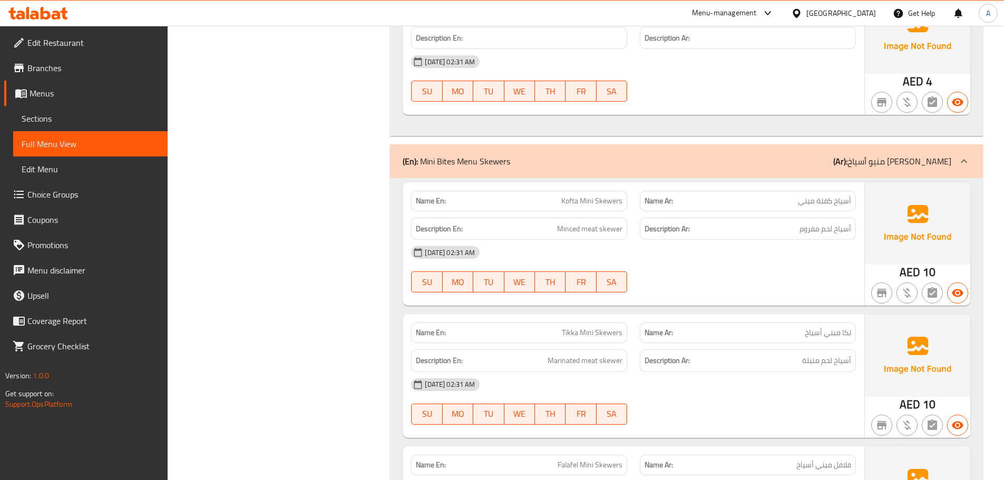
scroll to position [5207, 0]
drag, startPoint x: 841, startPoint y: 176, endPoint x: 804, endPoint y: 175, distance: 36.4
click at [805, 195] on span "أسياخ كفتة ميني" at bounding box center [824, 200] width 53 height 11
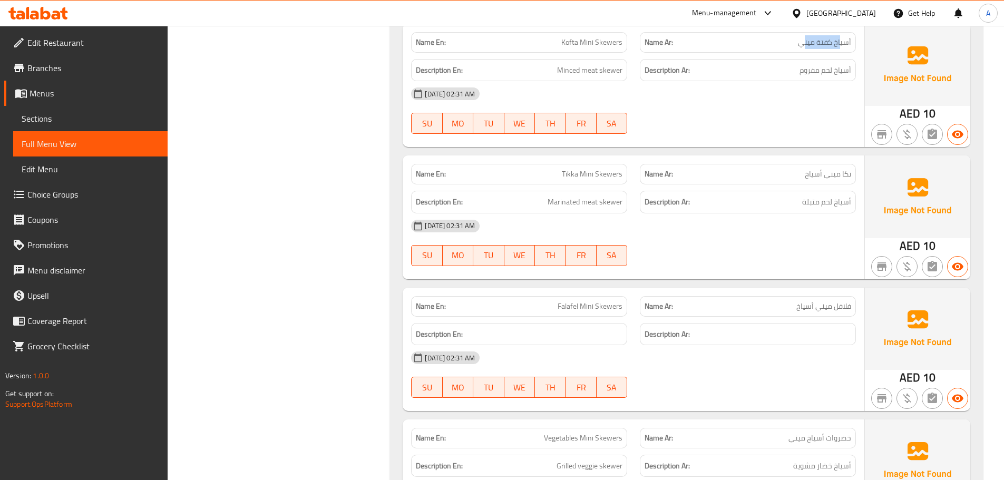
drag, startPoint x: 827, startPoint y: 174, endPoint x: 799, endPoint y: 201, distance: 38.8
click at [815, 196] on span "أسياخ لحم متبلة" at bounding box center [826, 202] width 49 height 13
click at [799, 213] on div "10-10-2025 02:31 AM" at bounding box center [633, 225] width 457 height 25
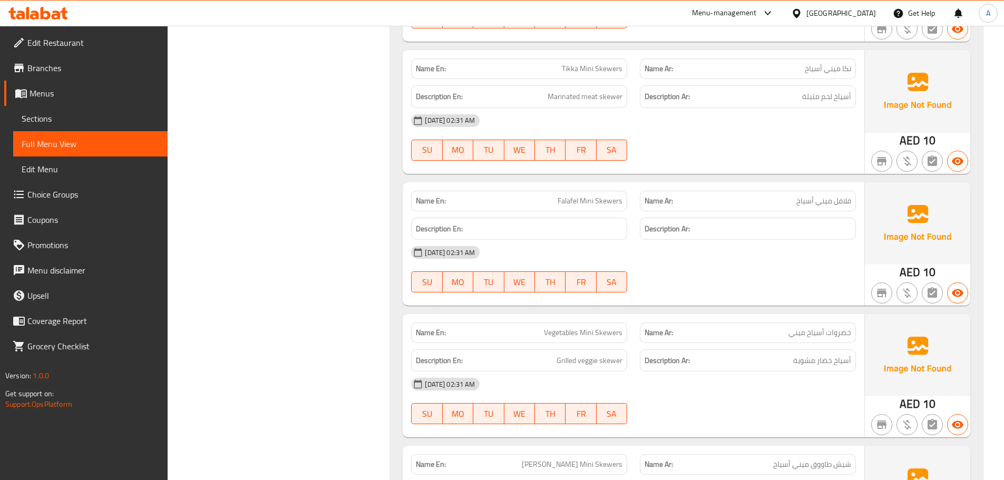
drag, startPoint x: 791, startPoint y: 309, endPoint x: 794, endPoint y: 340, distance: 31.8
click at [788, 327] on p "Name Ar: خضروات أسياخ ميني" at bounding box center [748, 332] width 207 height 11
drag, startPoint x: 825, startPoint y: 340, endPoint x: 797, endPoint y: 347, distance: 28.3
click at [801, 349] on div "Description Ar: أسياخ خضار مشوية" at bounding box center [748, 360] width 216 height 23
click at [788, 372] on div "10-10-2025 02:31 AM" at bounding box center [633, 384] width 457 height 25
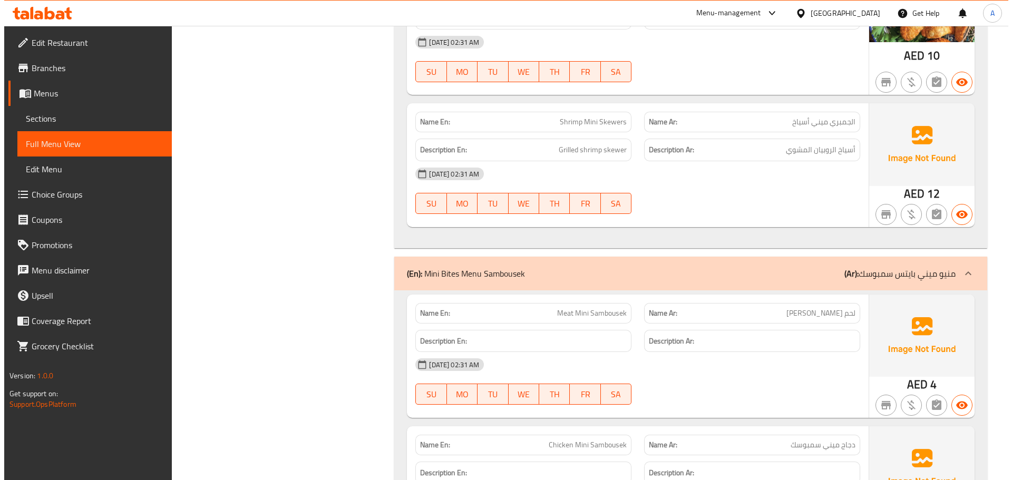
scroll to position [0, 0]
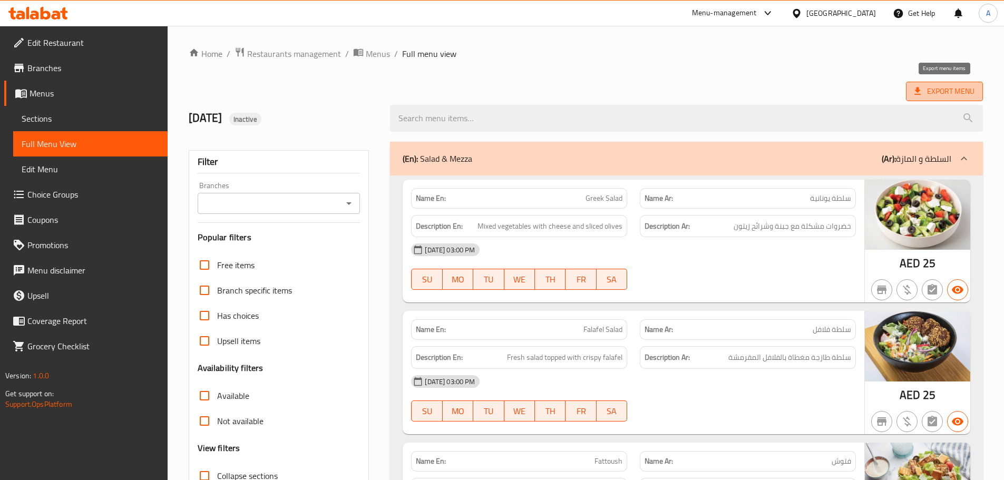
click at [923, 96] on span "Export Menu" at bounding box center [944, 91] width 60 height 13
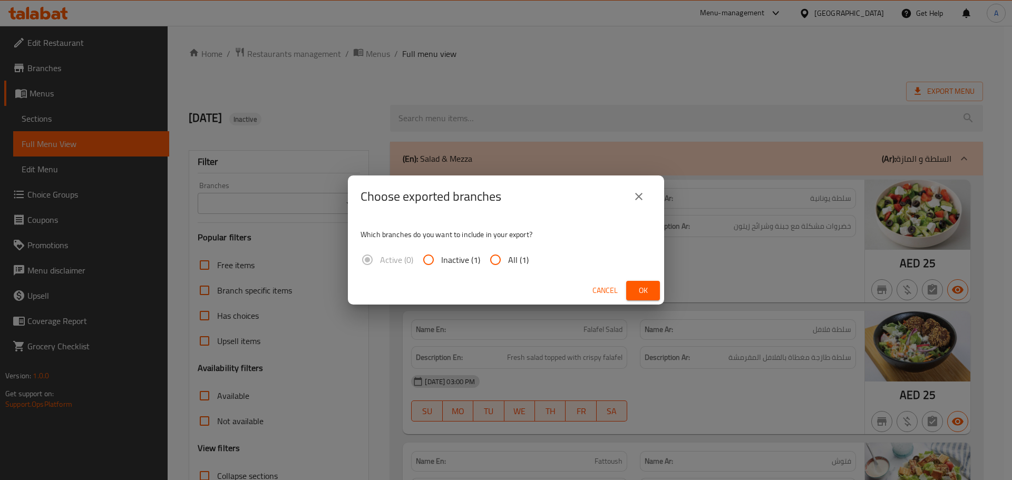
click at [523, 262] on span "All (1)" at bounding box center [518, 260] width 21 height 13
click at [508, 262] on input "All (1)" at bounding box center [495, 259] width 25 height 25
radio input "true"
click at [651, 287] on span "Ok" at bounding box center [643, 290] width 17 height 13
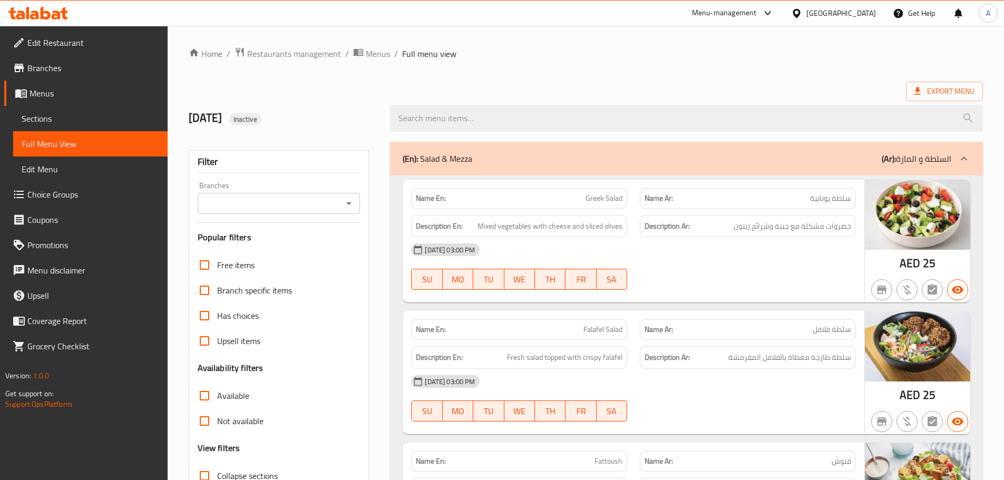
click at [781, 60] on ol "Home / Restaurants management / Menus / Full menu view" at bounding box center [586, 54] width 794 height 14
click at [734, 87] on div "Export Menu" at bounding box center [586, 92] width 794 height 20
click at [362, 51] on icon "breadcrumb" at bounding box center [357, 52] width 9 height 7
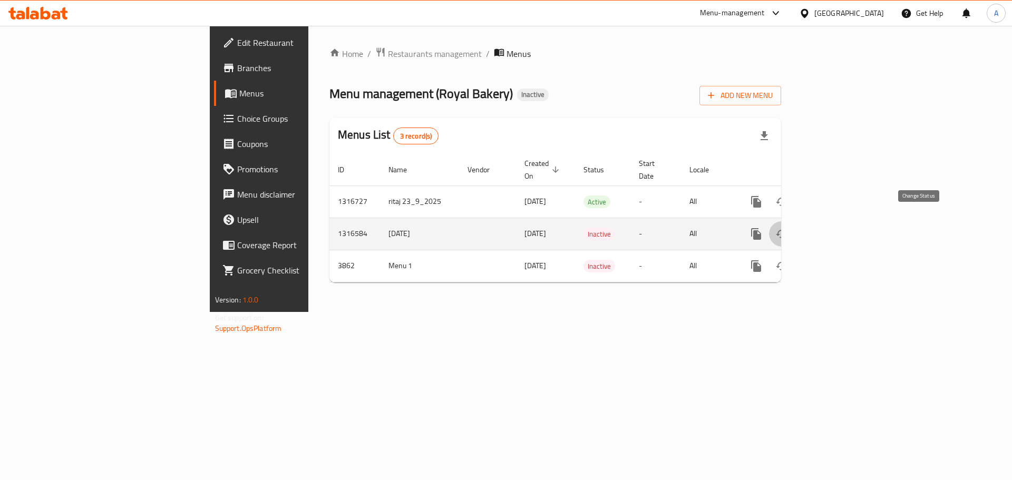
click at [788, 228] on icon "enhanced table" at bounding box center [781, 234] width 13 height 13
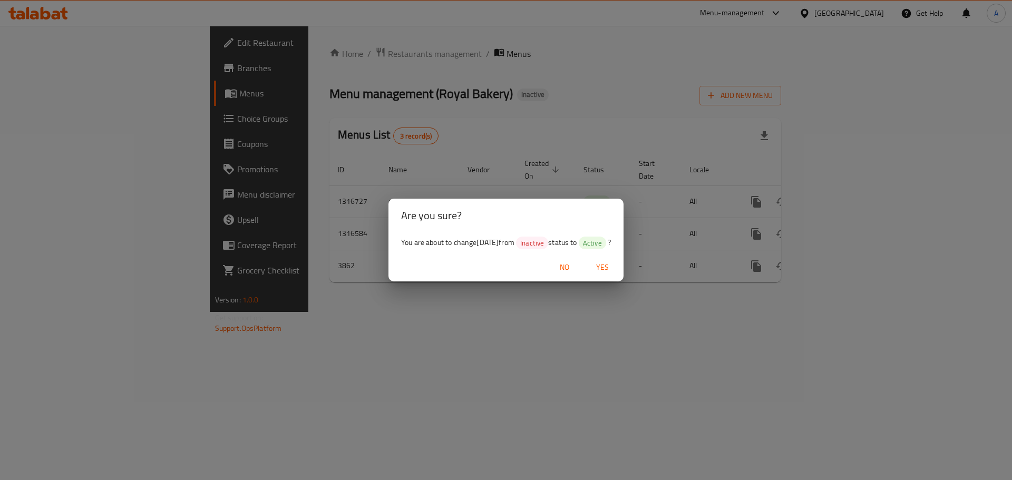
click at [613, 261] on span "Yes" at bounding box center [602, 267] width 25 height 13
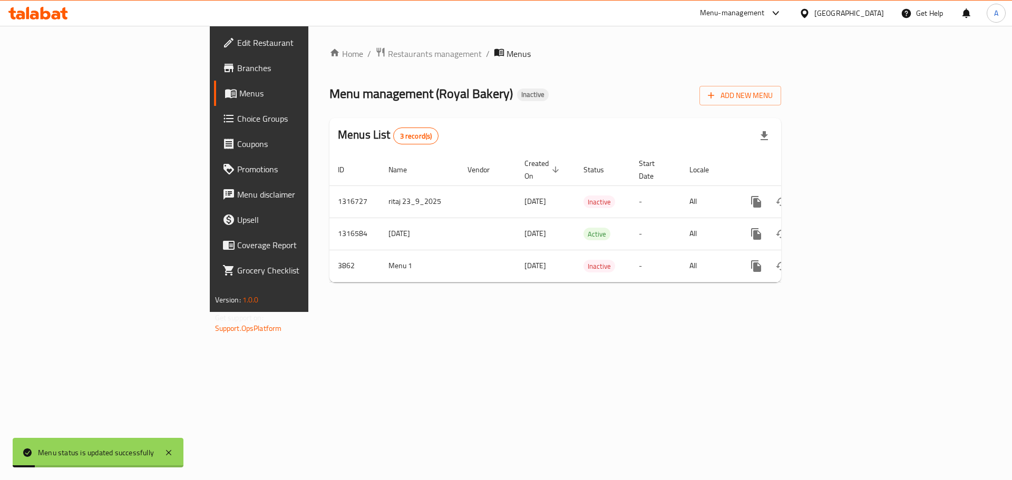
click at [512, 312] on div "Home / Restaurants management / Menus Menu management ( Royal Bakery ) Inactive…" at bounding box center [555, 169] width 494 height 286
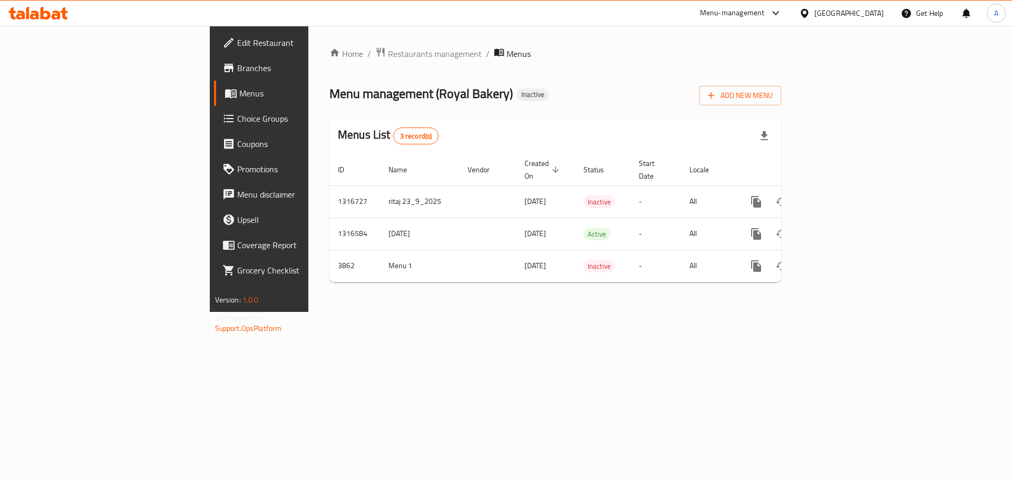
click at [684, 73] on div "Home / Restaurants management / Menus Menu management ( Royal Bakery ) Inactive…" at bounding box center [555, 169] width 452 height 244
